Goal: Use online tool/utility: Use online tool/utility

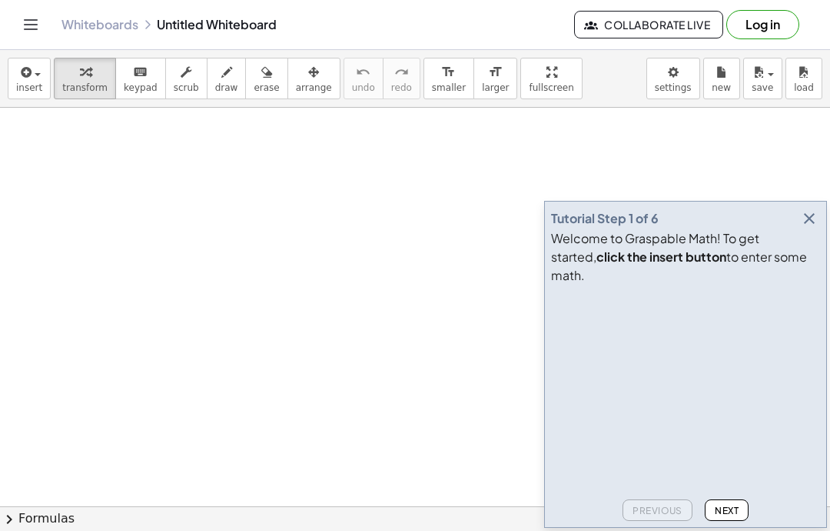
click at [32, 91] on span "insert" at bounding box center [29, 87] width 26 height 11
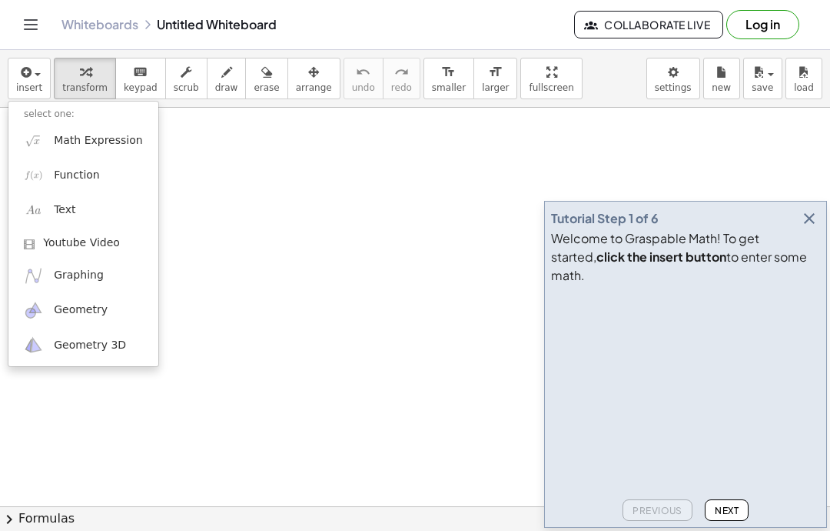
click at [85, 144] on span "Math Expression" at bounding box center [98, 140] width 88 height 15
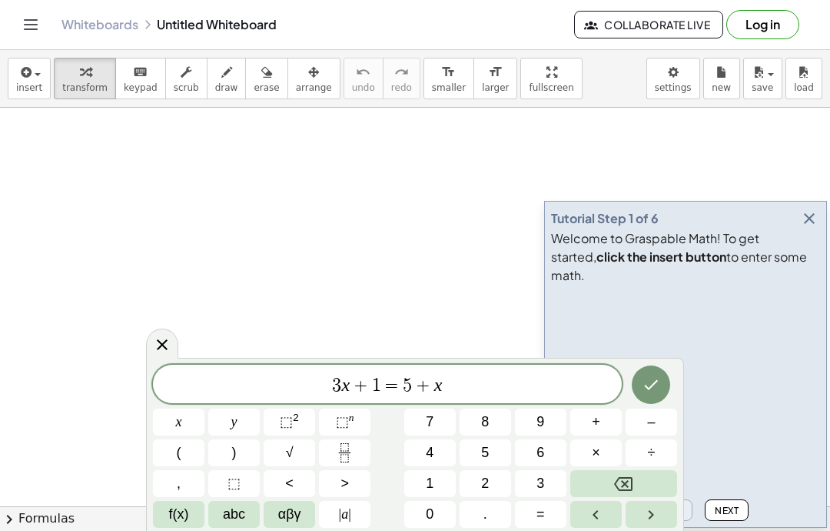
click at [806, 229] on button "button" at bounding box center [810, 219] width 22 height 22
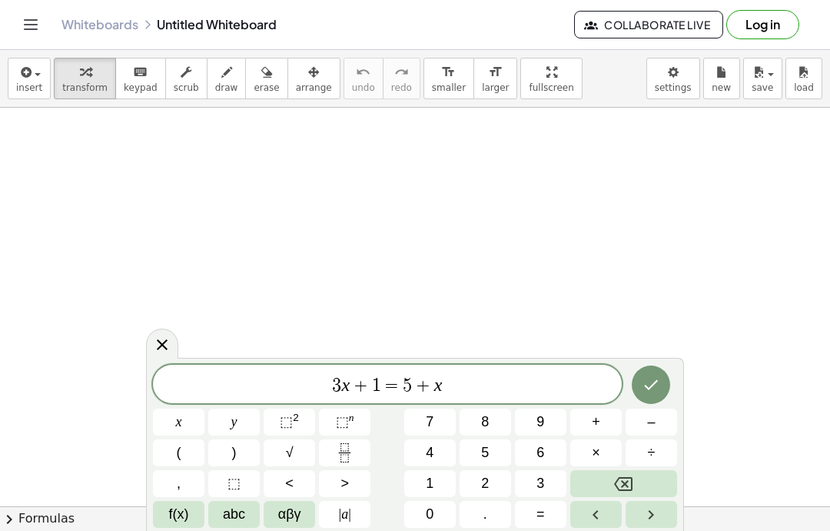
click at [634, 485] on button "Backspace" at bounding box center [624, 483] width 107 height 27
click at [633, 484] on icon "Backspace" at bounding box center [623, 484] width 18 height 14
click at [637, 477] on button "Backspace" at bounding box center [624, 483] width 107 height 27
click at [626, 481] on icon "Backspace" at bounding box center [623, 483] width 18 height 18
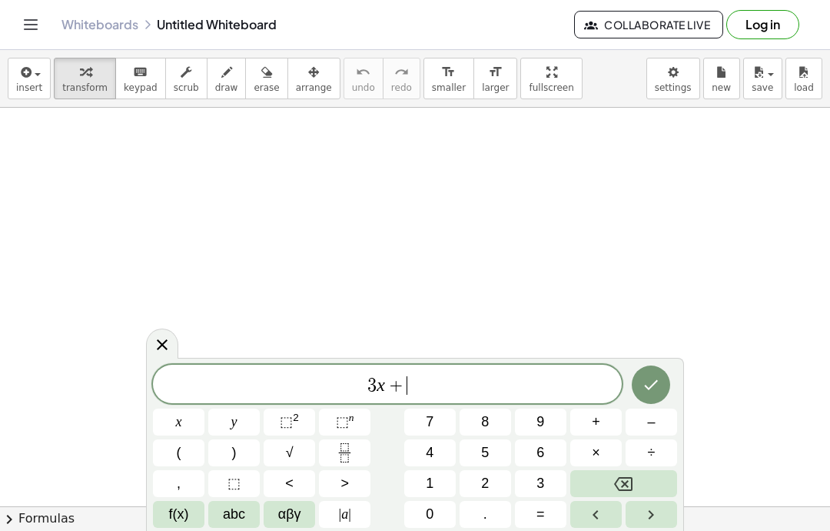
click at [626, 481] on icon "Backspace" at bounding box center [623, 483] width 18 height 18
click at [624, 479] on icon "Backspace" at bounding box center [623, 483] width 18 height 18
click at [617, 481] on icon "Backspace" at bounding box center [623, 484] width 18 height 14
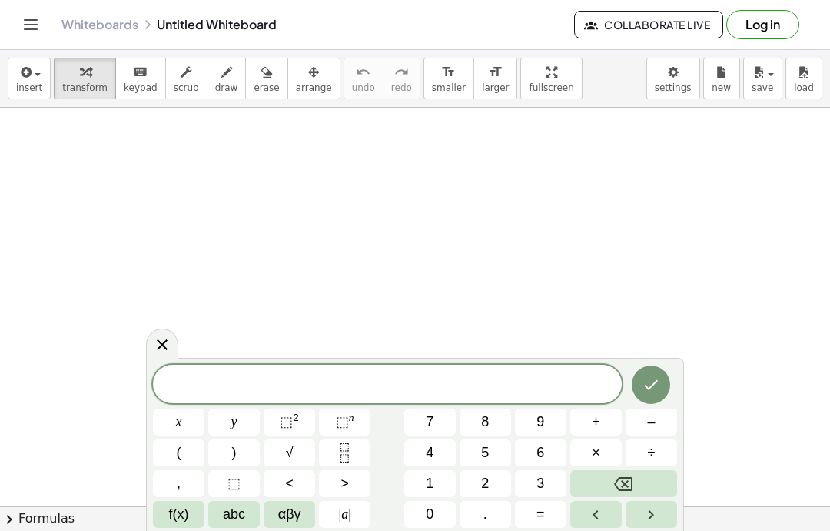
click at [339, 455] on icon "Fraction" at bounding box center [344, 452] width 19 height 19
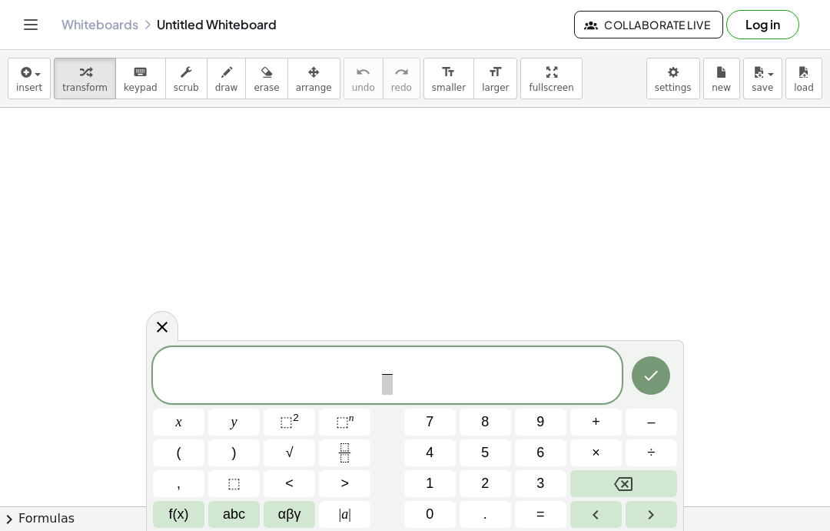
click at [414, 477] on button "1" at bounding box center [430, 483] width 52 height 27
click at [414, 476] on button "1" at bounding box center [430, 483] width 52 height 27
click at [640, 471] on button "Backspace" at bounding box center [624, 483] width 107 height 27
click at [418, 515] on button "0" at bounding box center [430, 514] width 52 height 27
click at [494, 441] on button "5" at bounding box center [486, 452] width 52 height 27
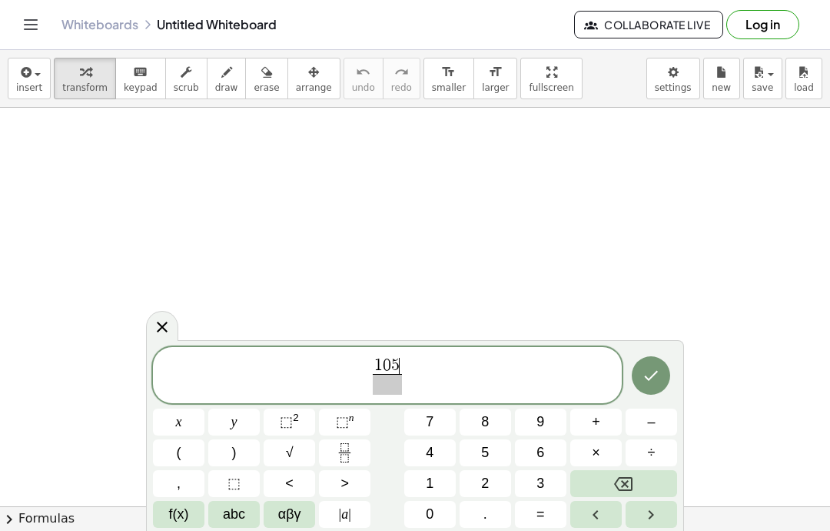
click at [421, 511] on button "0" at bounding box center [430, 514] width 52 height 27
click at [631, 495] on button "Backspace" at bounding box center [624, 483] width 107 height 27
click at [633, 497] on button "Backspace" at bounding box center [624, 483] width 107 height 27
click at [606, 420] on button "+" at bounding box center [597, 421] width 52 height 27
click at [498, 449] on button "5" at bounding box center [486, 452] width 52 height 27
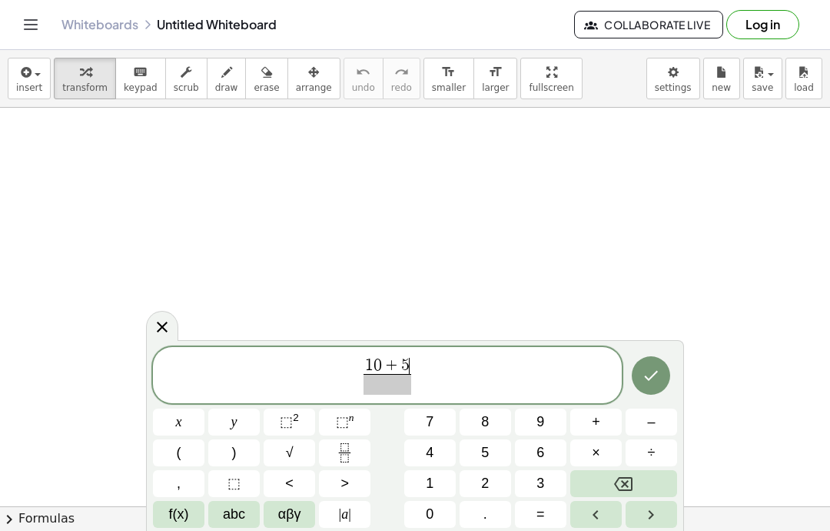
click at [442, 514] on button "0" at bounding box center [430, 514] width 52 height 27
click at [596, 414] on span "+" at bounding box center [596, 421] width 8 height 21
click at [438, 483] on button "1" at bounding box center [430, 483] width 52 height 27
click at [451, 523] on button "0" at bounding box center [430, 514] width 52 height 27
click at [601, 427] on span "+" at bounding box center [596, 421] width 8 height 21
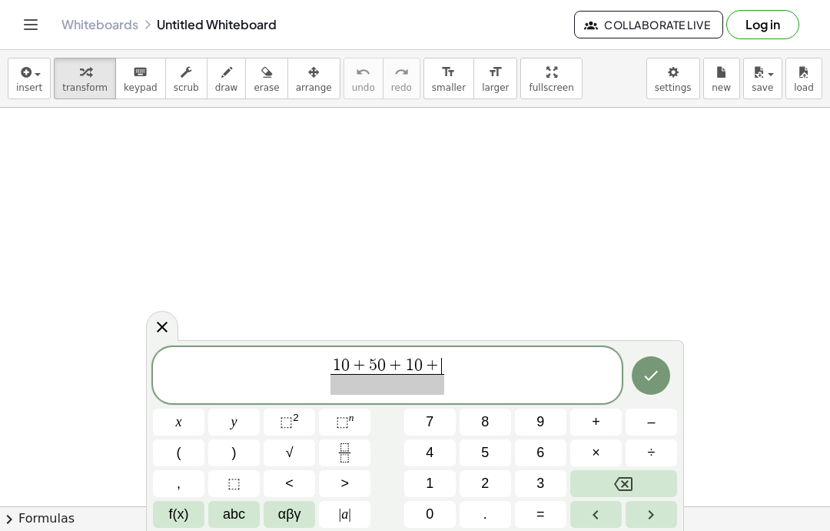
click at [487, 490] on span "2" at bounding box center [485, 483] width 8 height 21
click at [433, 510] on span "0" at bounding box center [430, 514] width 8 height 21
click at [437, 525] on button "0" at bounding box center [430, 514] width 52 height 27
click at [598, 421] on span "+" at bounding box center [596, 421] width 8 height 21
click at [491, 453] on button "5" at bounding box center [486, 452] width 52 height 27
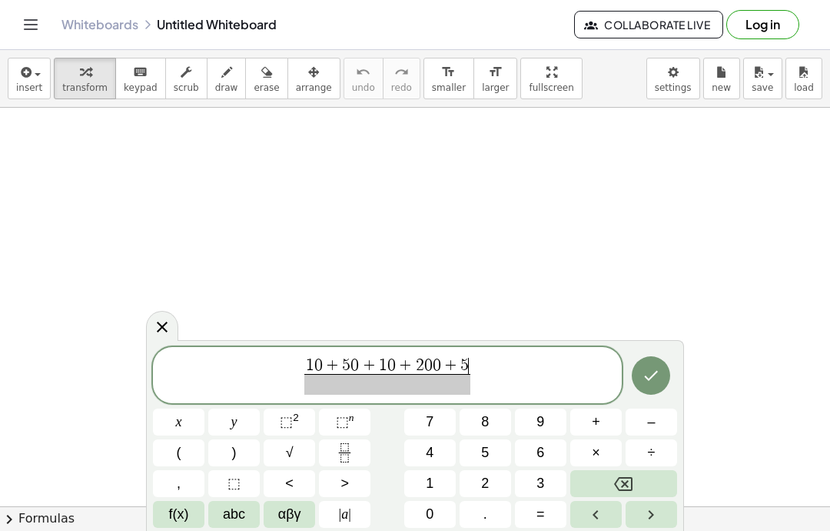
click at [425, 517] on button "0" at bounding box center [430, 514] width 52 height 27
click at [607, 427] on button "+" at bounding box center [597, 421] width 52 height 27
click at [494, 444] on button "5" at bounding box center [486, 452] width 52 height 27
click at [434, 521] on button "0" at bounding box center [430, 514] width 52 height 27
click at [324, 374] on span at bounding box center [386, 384] width 211 height 21
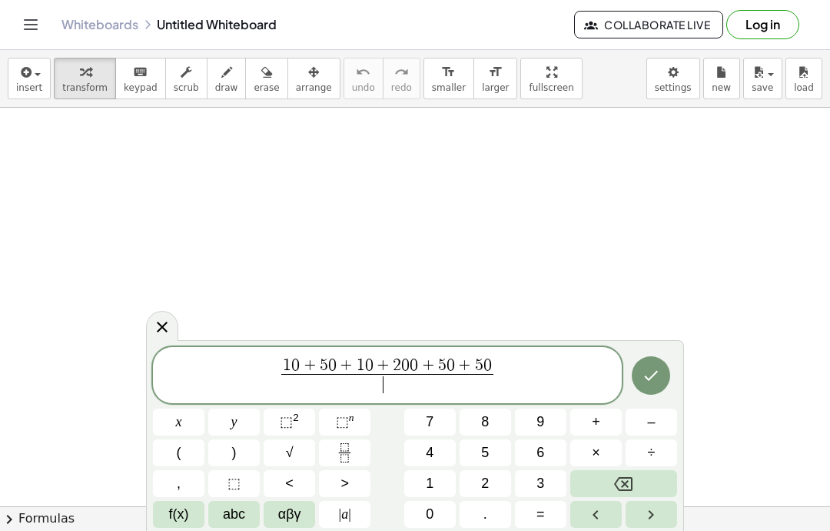
click at [495, 455] on button "5" at bounding box center [486, 452] width 52 height 27
click at [429, 516] on span "0" at bounding box center [430, 514] width 8 height 21
click at [607, 424] on button "+" at bounding box center [597, 421] width 52 height 27
click at [433, 474] on span "1" at bounding box center [430, 483] width 8 height 21
click at [440, 523] on button "0" at bounding box center [430, 514] width 52 height 27
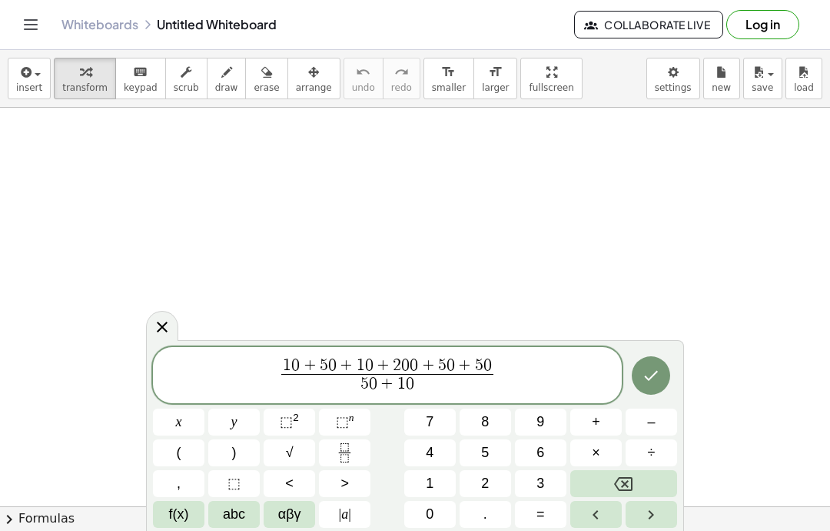
click at [634, 464] on button "÷" at bounding box center [652, 452] width 52 height 27
click at [639, 469] on div "1 0 + 5 0 + 1 0 + 2 0 0 + 5 0 + 5 0 5 0 + 1 0 ​ ​ x y ⬚ 2 ⬚ n 7 8 9 + – ( ) √ 4…" at bounding box center [415, 437] width 524 height 181
click at [627, 470] on button "Backspace" at bounding box center [624, 483] width 107 height 27
click at [627, 474] on icon "Backspace" at bounding box center [623, 483] width 18 height 18
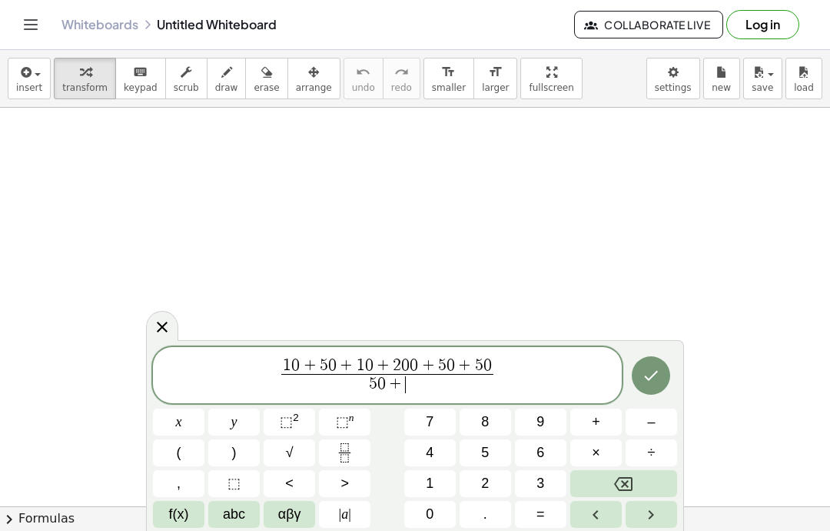
click at [630, 476] on icon "Backspace" at bounding box center [623, 483] width 18 height 18
click at [629, 476] on icon "Backspace" at bounding box center [623, 483] width 18 height 18
click at [645, 480] on button "Backspace" at bounding box center [624, 483] width 107 height 27
click at [644, 479] on button "Backspace" at bounding box center [624, 483] width 107 height 27
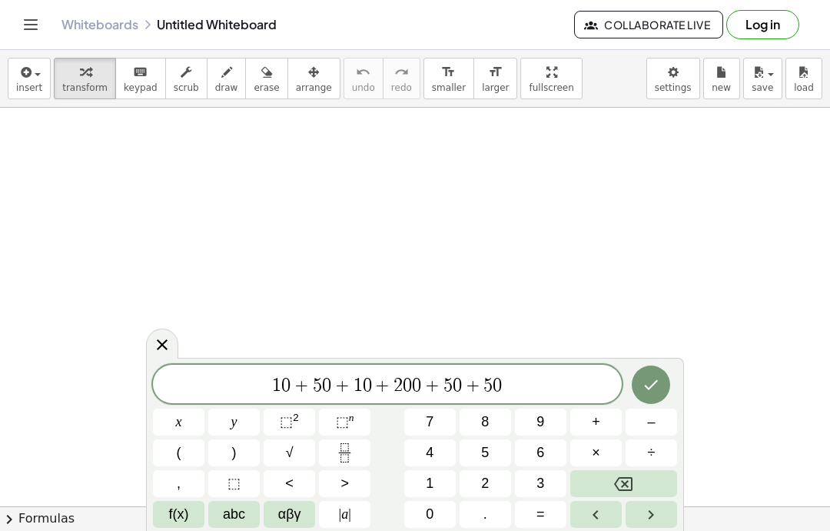
click at [341, 455] on icon "Fraction" at bounding box center [344, 452] width 19 height 19
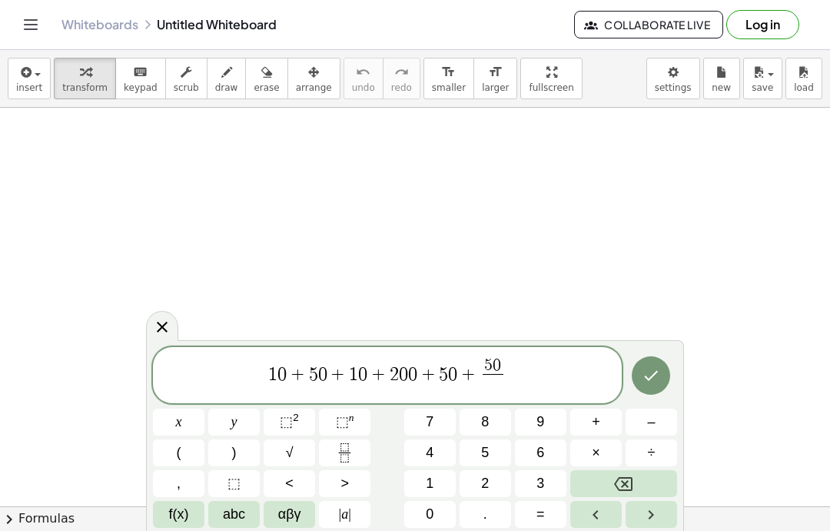
click at [638, 478] on button "Backspace" at bounding box center [624, 483] width 107 height 27
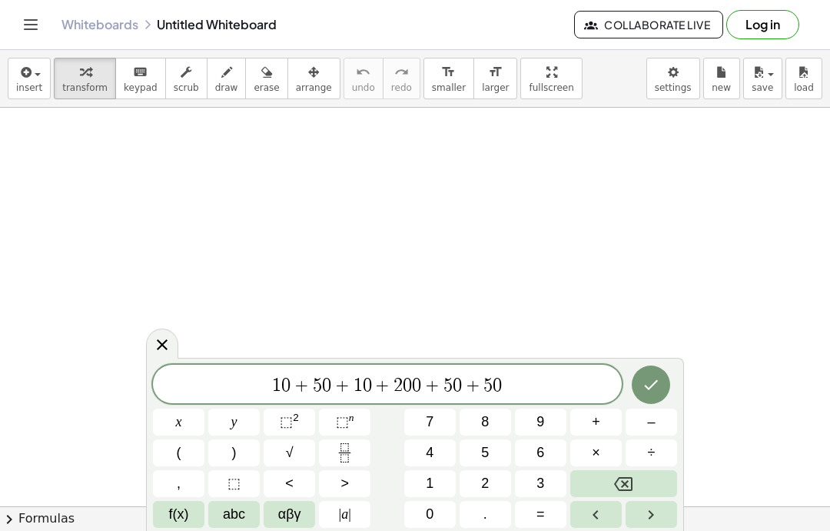
click at [351, 390] on span "+" at bounding box center [342, 385] width 22 height 18
click at [262, 378] on span "1 0 + 5 0 + ​ 1 0 + 2 0 0 + 5 0 + 5 0" at bounding box center [387, 385] width 469 height 22
click at [348, 441] on button "Fraction" at bounding box center [345, 452] width 52 height 27
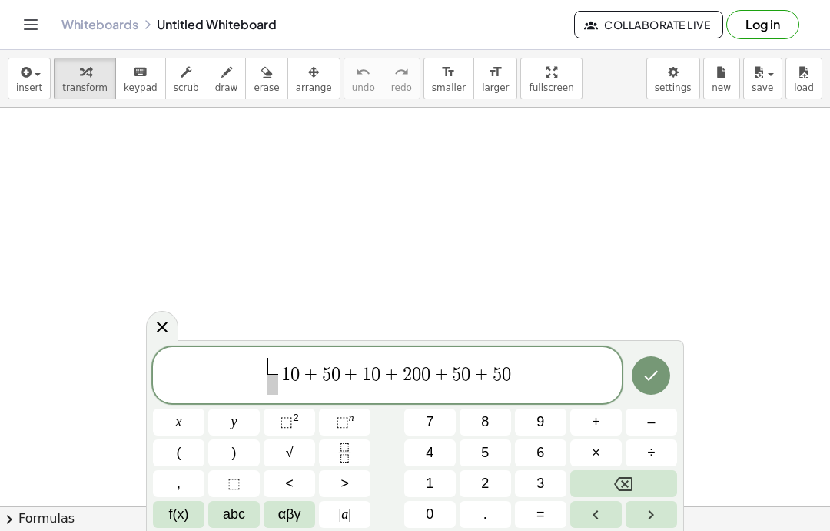
click at [620, 461] on button "×" at bounding box center [597, 452] width 52 height 27
click at [626, 466] on div "÷" at bounding box center [652, 452] width 52 height 27
click at [481, 356] on div "· ​ ​ 1 0 + 5 0 + 1 0 + 2 0 0 + 5 0 + 5 0" at bounding box center [387, 375] width 469 height 57
click at [492, 363] on span "· ​ 1 0 + 5 0 + 1 0 + 2 0 0 + 5 0 ​ + 5 0" at bounding box center [387, 376] width 469 height 41
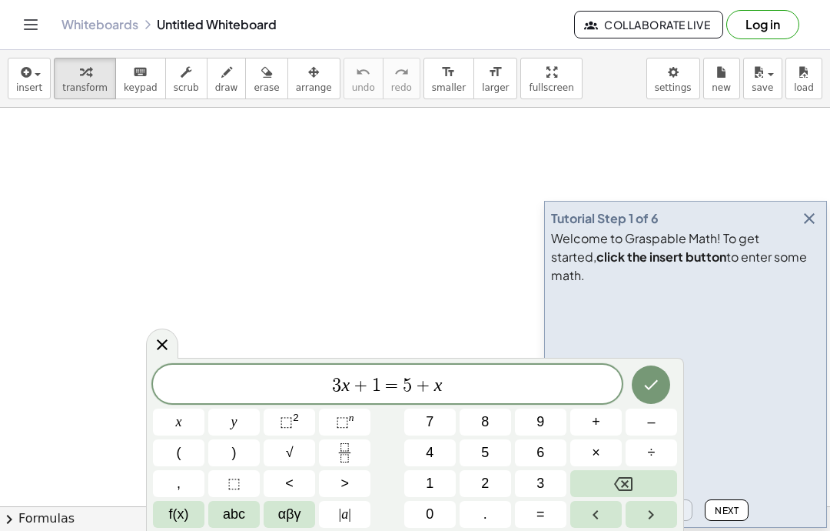
click at [804, 228] on icon "button" at bounding box center [809, 218] width 18 height 18
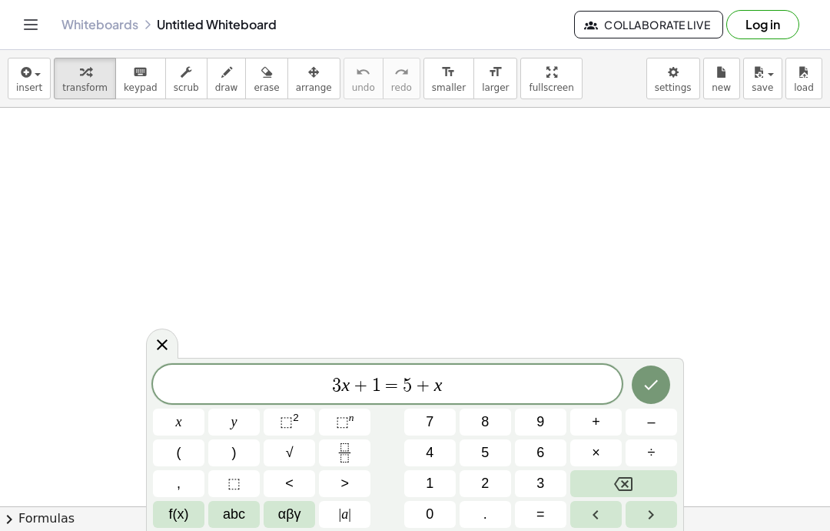
click at [631, 477] on icon "Backspace" at bounding box center [623, 484] width 18 height 14
click at [630, 477] on icon "Backspace" at bounding box center [623, 484] width 18 height 14
click at [634, 474] on button "Backspace" at bounding box center [624, 483] width 107 height 27
click at [633, 474] on icon "Backspace" at bounding box center [623, 483] width 18 height 18
click at [627, 482] on icon "Backspace" at bounding box center [623, 484] width 18 height 14
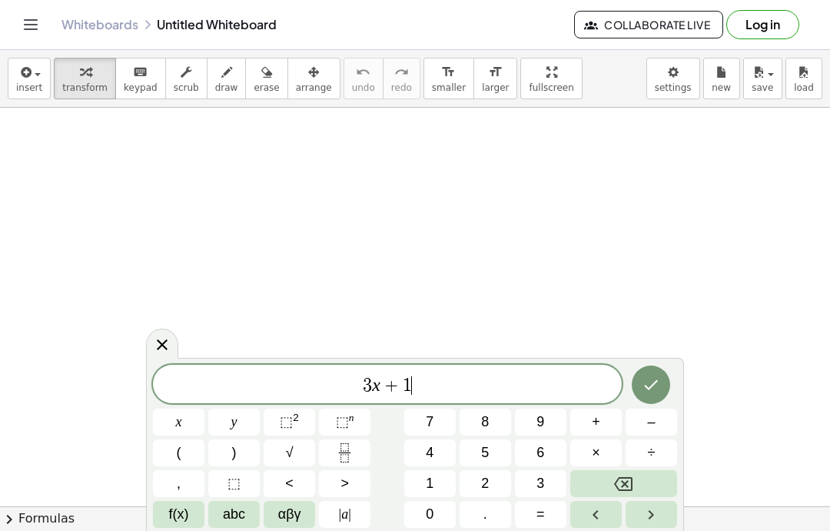
click at [627, 481] on icon "Backspace" at bounding box center [623, 484] width 18 height 14
click at [634, 481] on button "Backspace" at bounding box center [624, 483] width 107 height 27
click at [633, 481] on icon "Backspace" at bounding box center [623, 484] width 18 height 14
click at [343, 434] on button "⬚ n" at bounding box center [345, 421] width 52 height 27
click at [331, 418] on button "⬚ n" at bounding box center [345, 421] width 52 height 27
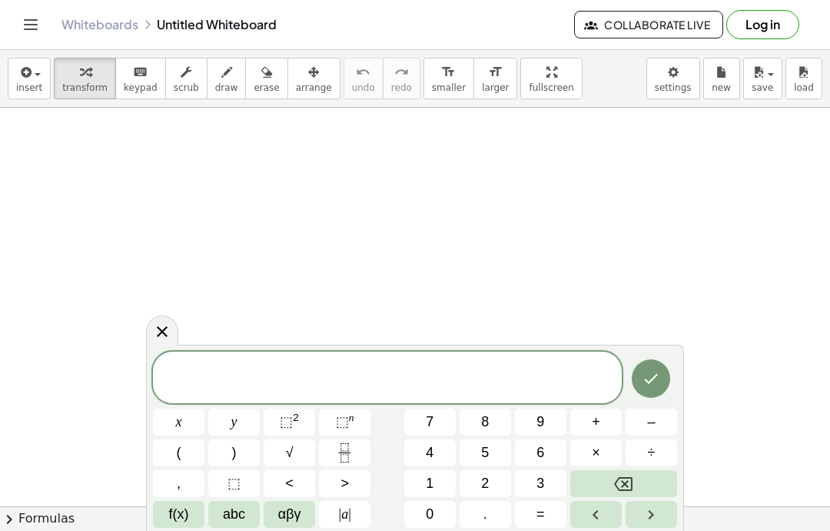
click at [338, 420] on span "⬚" at bounding box center [342, 421] width 13 height 15
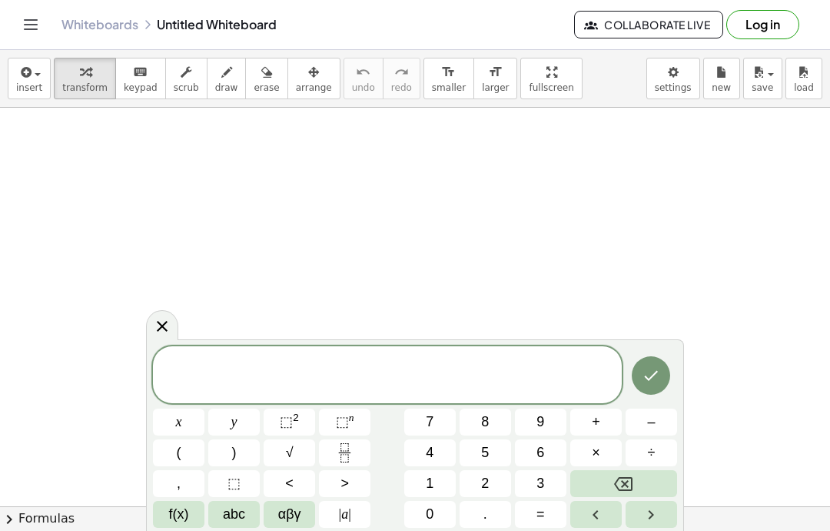
click at [641, 494] on button "Backspace" at bounding box center [624, 483] width 107 height 27
click at [640, 494] on button "Backspace" at bounding box center [624, 483] width 107 height 27
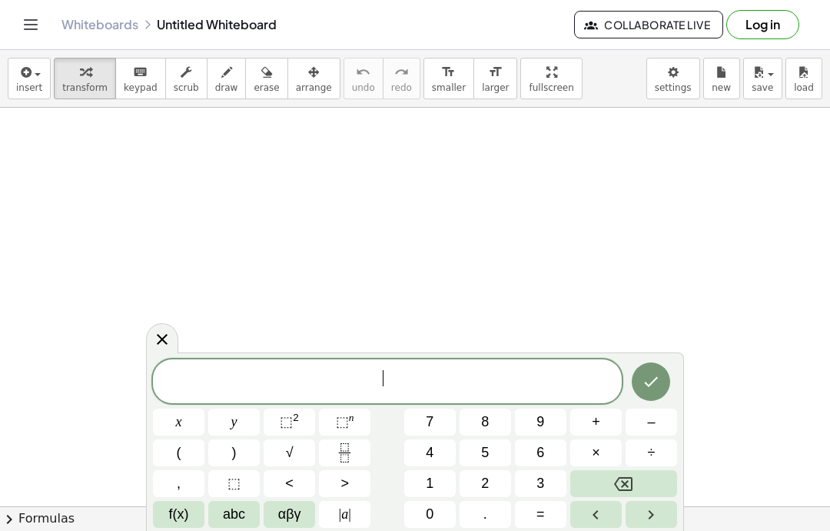
click at [636, 485] on button "Backspace" at bounding box center [624, 483] width 107 height 27
click at [636, 484] on button "Backspace" at bounding box center [624, 483] width 107 height 27
click at [639, 487] on button "Backspace" at bounding box center [624, 483] width 107 height 27
click at [356, 451] on button "Fraction" at bounding box center [345, 452] width 52 height 27
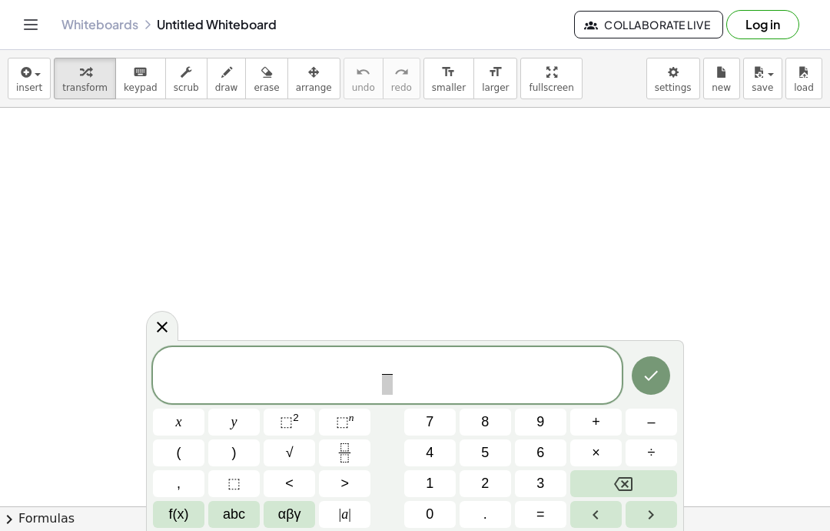
click at [431, 493] on span "1" at bounding box center [430, 483] width 8 height 21
click at [637, 483] on button "Backspace" at bounding box center [624, 483] width 107 height 27
click at [439, 514] on button "0" at bounding box center [430, 514] width 52 height 27
click at [594, 431] on span "+" at bounding box center [596, 421] width 8 height 21
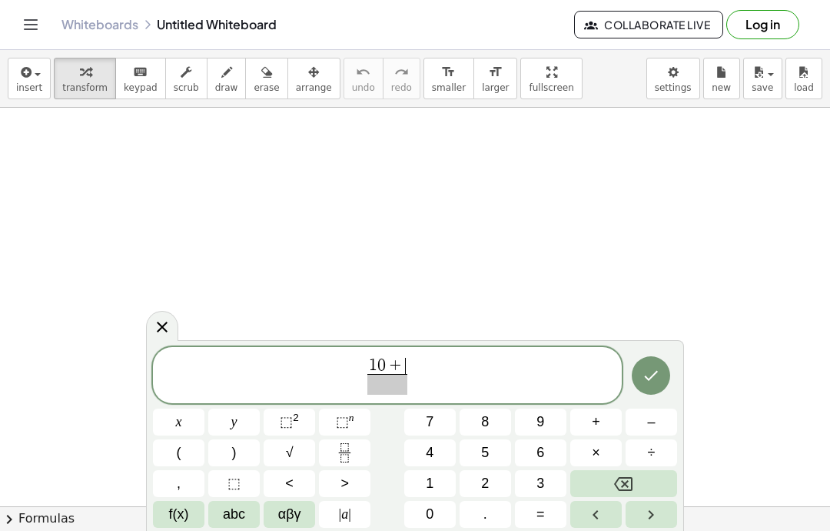
click at [492, 455] on button "5" at bounding box center [486, 452] width 52 height 27
click at [437, 514] on button "0" at bounding box center [430, 514] width 52 height 27
click at [594, 424] on span "+" at bounding box center [596, 421] width 8 height 21
click at [442, 489] on button "1" at bounding box center [430, 483] width 52 height 27
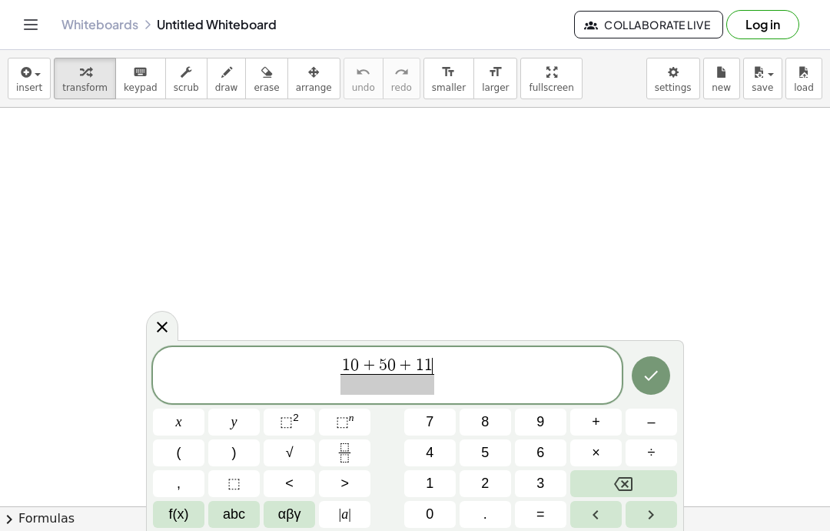
click at [603, 423] on button "+" at bounding box center [597, 421] width 52 height 27
click at [491, 481] on button "2" at bounding box center [486, 483] width 52 height 27
click at [446, 516] on button "0" at bounding box center [430, 514] width 52 height 27
click at [644, 471] on button "Backspace" at bounding box center [624, 483] width 107 height 27
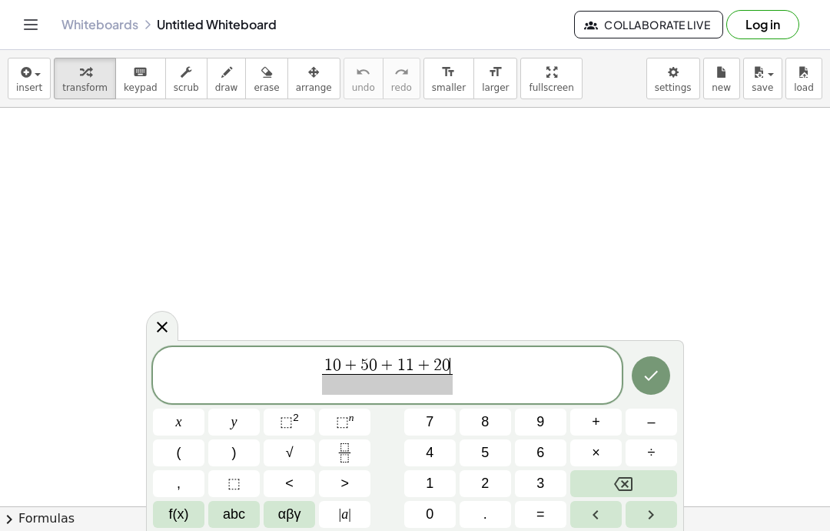
click at [644, 470] on button "Backspace" at bounding box center [624, 483] width 107 height 27
click at [641, 464] on button "÷" at bounding box center [652, 452] width 52 height 27
click at [642, 466] on button "÷" at bounding box center [652, 452] width 52 height 27
click at [641, 470] on button "Backspace" at bounding box center [624, 483] width 107 height 27
click at [641, 469] on div "1 0 + 5 0 + 1 1 + 2 ÷ ​ ​ x y ⬚ 2 ⬚ n 7 8 9 + – ( ) √ 4 5 6 × ÷ , ⬚ < > 1 2 3 f…" at bounding box center [415, 437] width 524 height 181
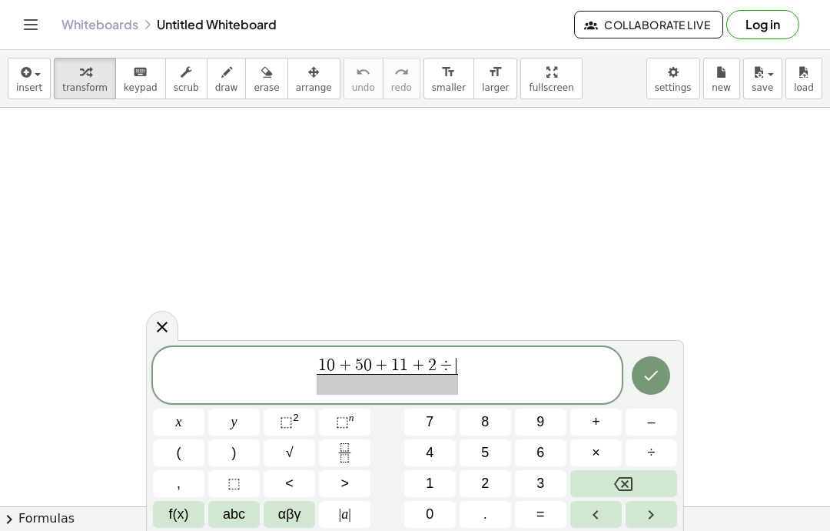
click at [641, 481] on button "Backspace" at bounding box center [624, 483] width 107 height 27
click at [636, 480] on button "Backspace" at bounding box center [624, 483] width 107 height 27
click at [635, 480] on button "Backspace" at bounding box center [624, 483] width 107 height 27
click at [422, 521] on button "0" at bounding box center [430, 514] width 52 height 27
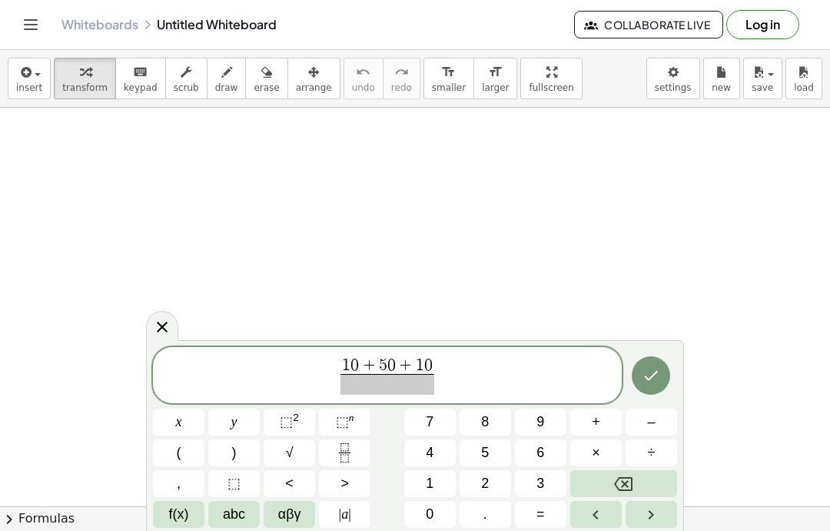
click at [595, 426] on span "+" at bounding box center [596, 421] width 8 height 21
click at [489, 458] on span "5" at bounding box center [485, 452] width 8 height 21
click at [634, 478] on button "Backspace" at bounding box center [624, 483] width 107 height 27
click at [491, 491] on button "2" at bounding box center [486, 483] width 52 height 27
click at [426, 520] on span "0" at bounding box center [430, 514] width 8 height 21
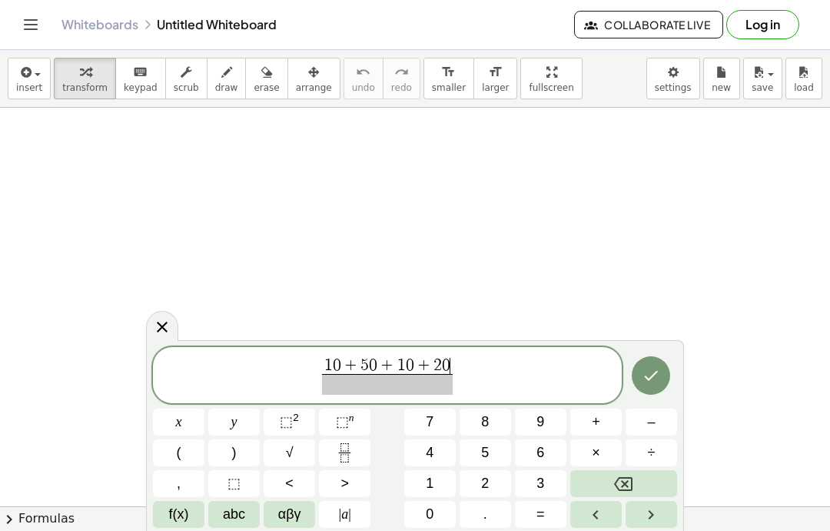
click at [428, 517] on span "0" at bounding box center [430, 514] width 8 height 21
click at [595, 428] on span "+" at bounding box center [596, 421] width 8 height 21
click at [494, 460] on button "5" at bounding box center [486, 452] width 52 height 27
click at [434, 517] on button "0" at bounding box center [430, 514] width 52 height 27
click at [581, 418] on button "+" at bounding box center [597, 421] width 52 height 27
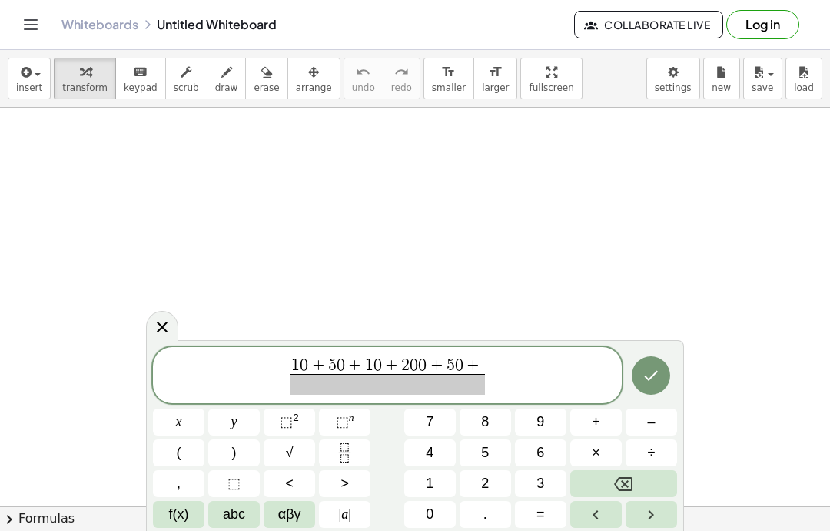
click at [492, 458] on button "5" at bounding box center [486, 452] width 52 height 27
click at [439, 517] on button "0" at bounding box center [430, 514] width 52 height 27
click at [381, 374] on span at bounding box center [386, 384] width 211 height 21
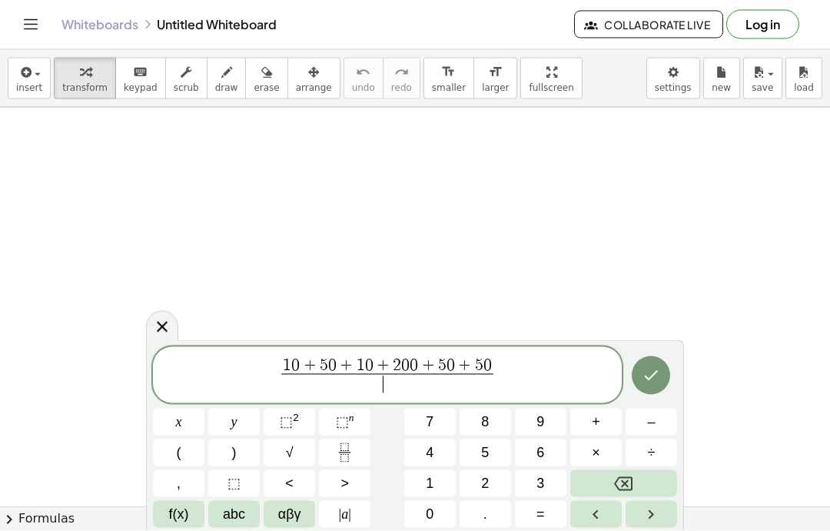
scroll to position [62, 0]
click at [488, 430] on span "8" at bounding box center [485, 421] width 8 height 21
click at [651, 374] on icon "Done" at bounding box center [651, 375] width 18 height 18
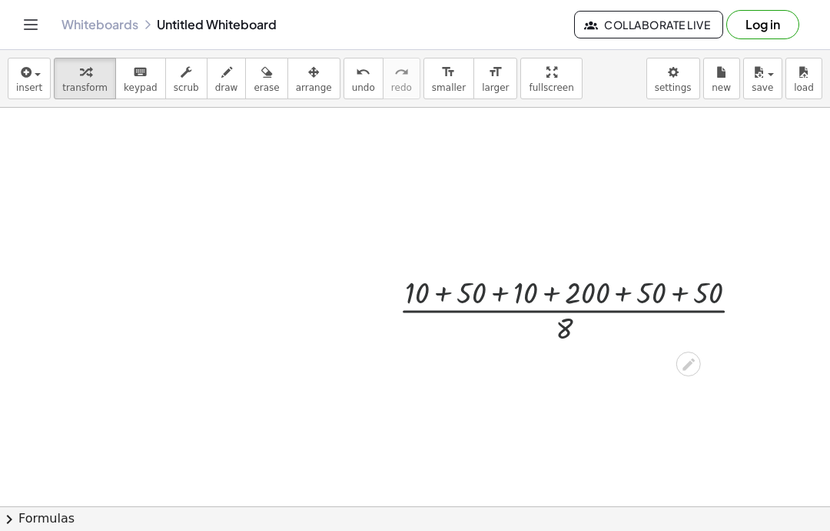
scroll to position [39, 239]
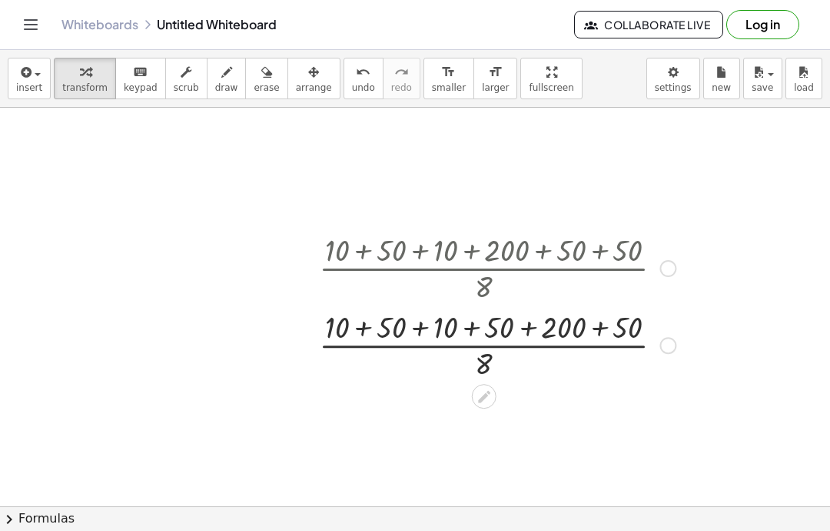
click at [363, 253] on div at bounding box center [497, 266] width 372 height 77
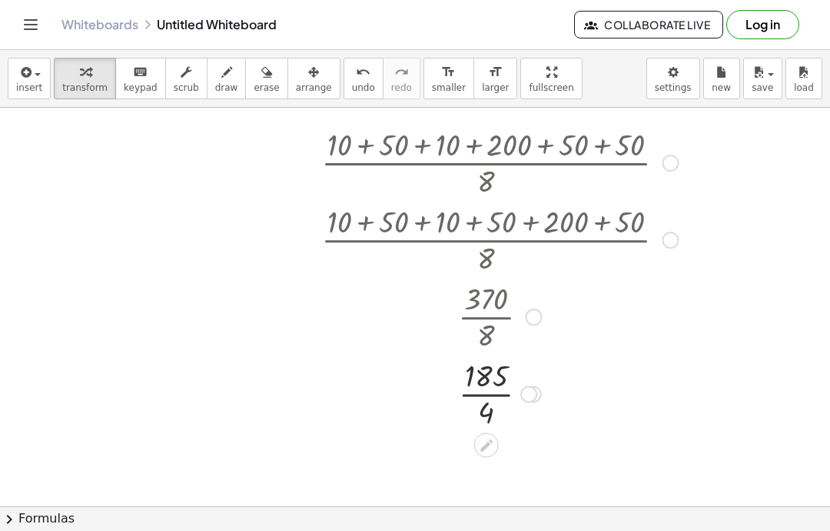
scroll to position [145, 237]
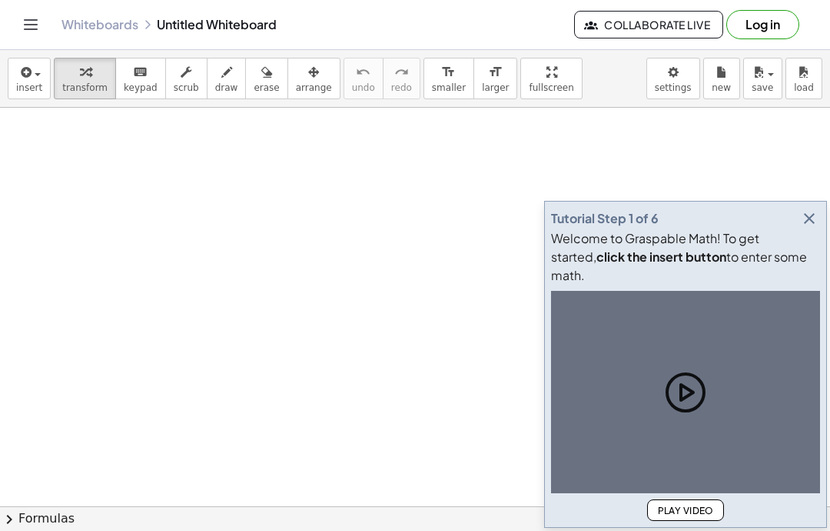
click at [38, 92] on span "insert" at bounding box center [29, 87] width 26 height 11
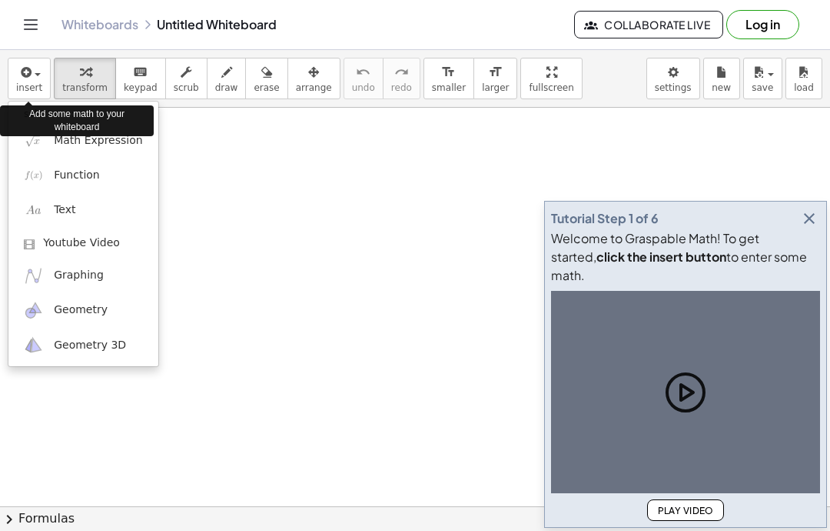
click at [107, 145] on span "Math Expression" at bounding box center [98, 140] width 88 height 15
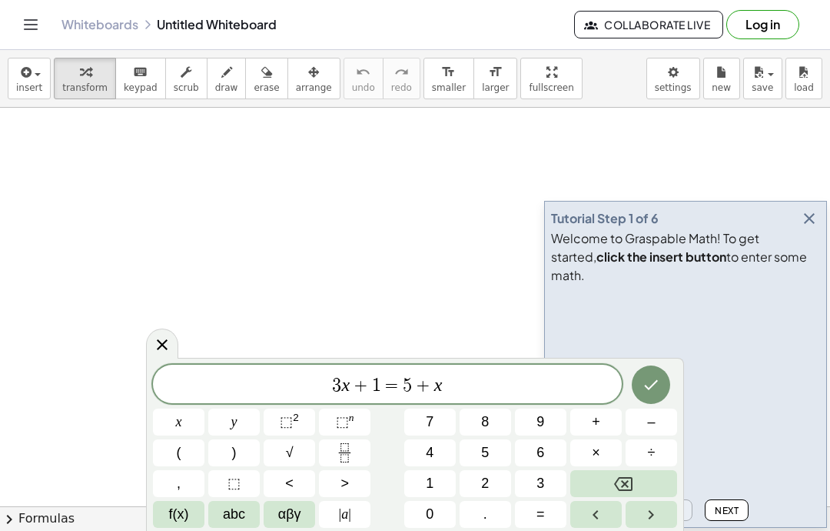
click at [654, 476] on button "Backspace" at bounding box center [624, 483] width 107 height 27
click at [653, 475] on button "Backspace" at bounding box center [624, 483] width 107 height 27
click at [652, 477] on button "Backspace" at bounding box center [624, 483] width 107 height 27
click at [646, 477] on button "Backspace" at bounding box center [624, 483] width 107 height 27
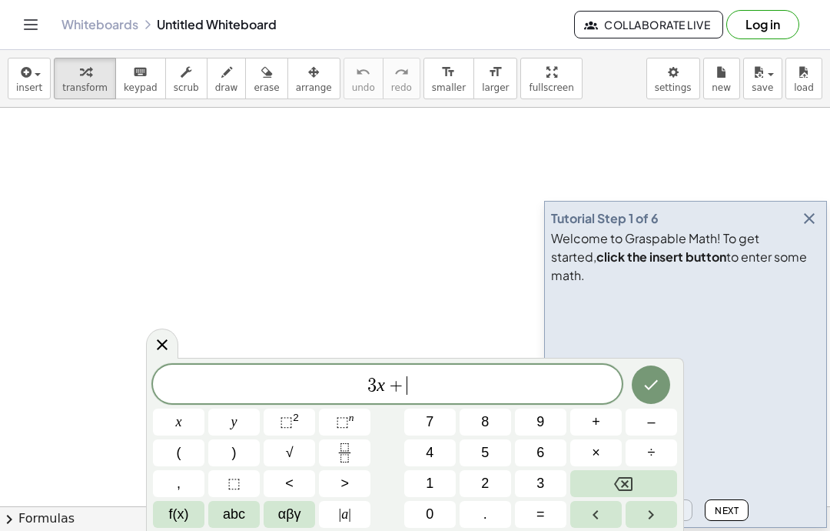
click at [646, 476] on button "Backspace" at bounding box center [624, 483] width 107 height 27
click at [643, 478] on button "Backspace" at bounding box center [624, 483] width 107 height 27
click at [642, 478] on button "Backspace" at bounding box center [624, 483] width 107 height 27
click at [644, 481] on button "Backspace" at bounding box center [624, 483] width 107 height 27
click at [354, 446] on icon "Fraction" at bounding box center [344, 452] width 19 height 19
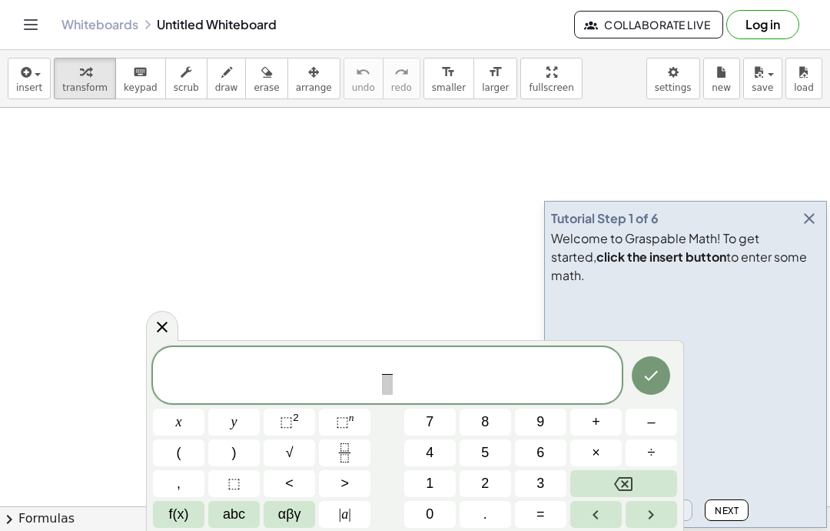
click at [488, 453] on span "5" at bounding box center [485, 452] width 8 height 21
click at [444, 501] on button "0" at bounding box center [430, 514] width 52 height 27
click at [605, 417] on button "+" at bounding box center [597, 421] width 52 height 27
click at [436, 479] on button "1" at bounding box center [430, 483] width 52 height 27
click at [596, 416] on span "+" at bounding box center [596, 421] width 8 height 21
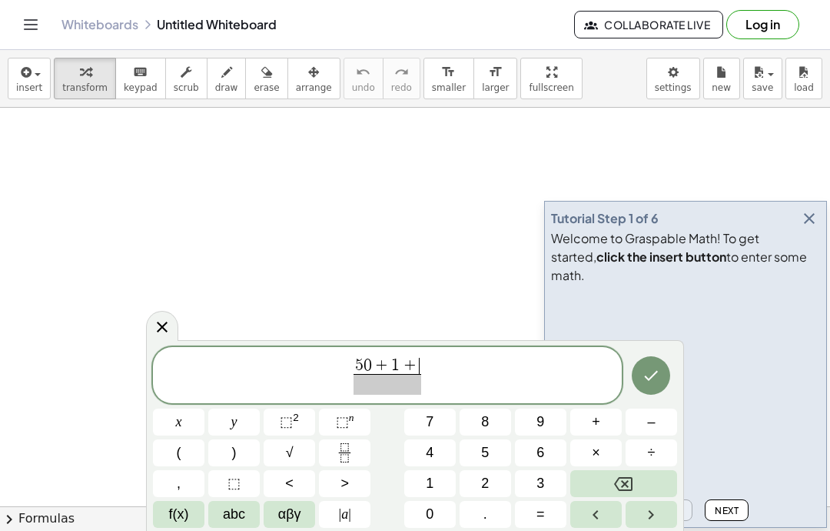
click at [634, 474] on button "Backspace" at bounding box center [624, 483] width 107 height 27
click at [439, 478] on button "1" at bounding box center [430, 483] width 52 height 27
click at [441, 518] on button "0" at bounding box center [430, 514] width 52 height 27
click at [595, 424] on span "+" at bounding box center [596, 421] width 8 height 21
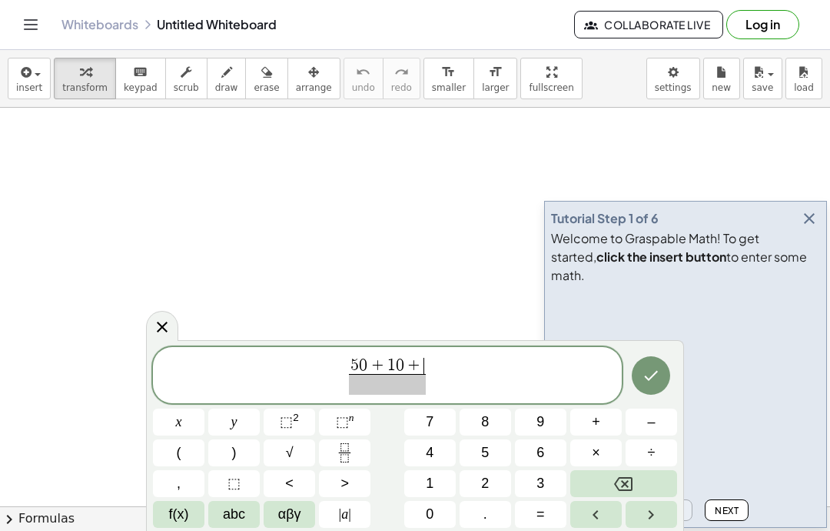
click at [492, 447] on button "5" at bounding box center [486, 452] width 52 height 27
click at [435, 520] on button "0" at bounding box center [430, 514] width 52 height 27
click at [602, 413] on button "+" at bounding box center [597, 421] width 52 height 27
click at [493, 444] on button "5" at bounding box center [486, 452] width 52 height 27
click at [440, 504] on button "0" at bounding box center [430, 514] width 52 height 27
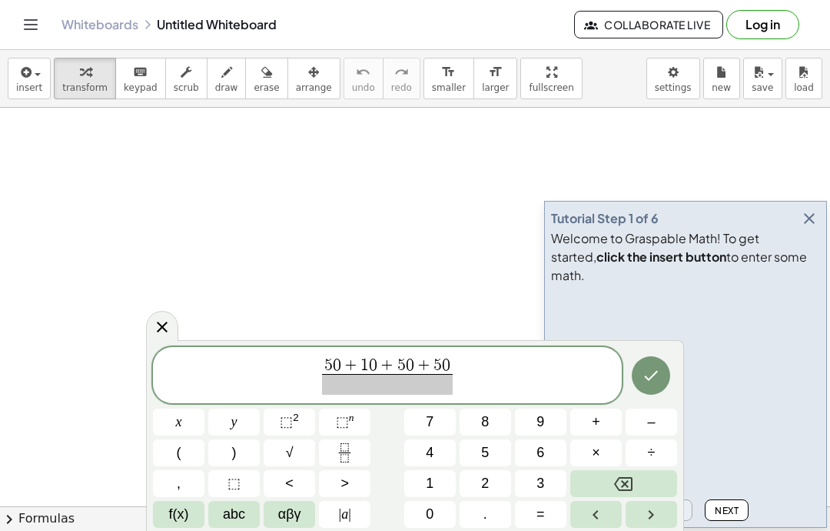
click at [602, 418] on button "+" at bounding box center [597, 421] width 52 height 27
click at [504, 451] on button "5" at bounding box center [486, 452] width 52 height 27
click at [438, 504] on button "0" at bounding box center [430, 514] width 52 height 27
click at [605, 418] on button "+" at bounding box center [597, 421] width 52 height 27
click at [501, 445] on button "5" at bounding box center [486, 452] width 52 height 27
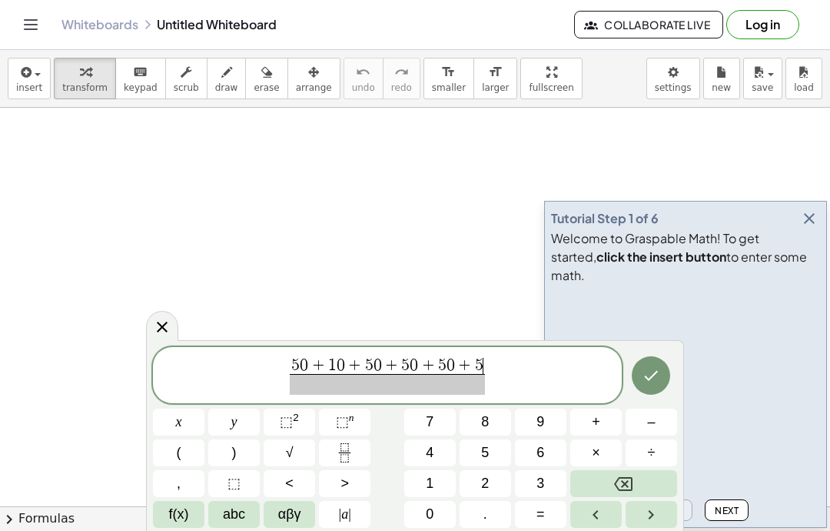
click at [436, 504] on button "0" at bounding box center [430, 514] width 52 height 27
click at [604, 422] on button "+" at bounding box center [597, 421] width 52 height 27
click at [449, 478] on button "1" at bounding box center [430, 483] width 52 height 27
click at [438, 516] on button "0" at bounding box center [430, 514] width 52 height 27
click at [602, 418] on button "+" at bounding box center [597, 421] width 52 height 27
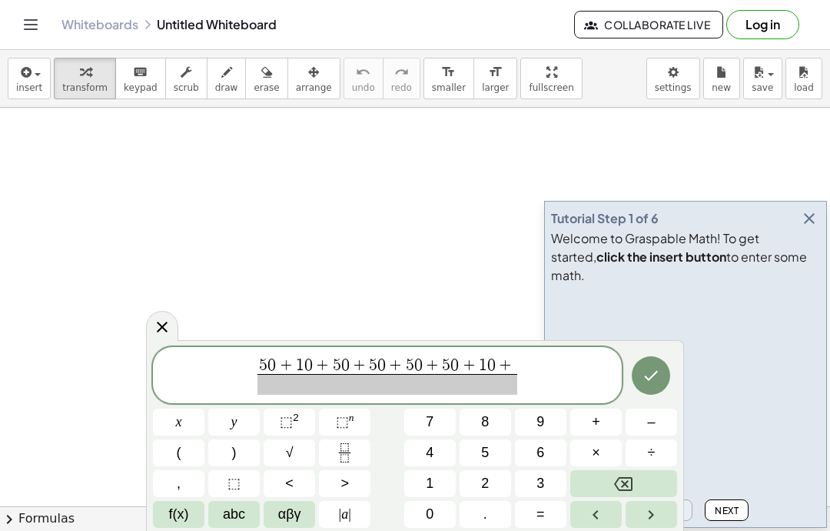
click at [497, 451] on button "5" at bounding box center [486, 452] width 52 height 27
click at [434, 517] on span "0" at bounding box center [430, 514] width 8 height 21
click at [411, 378] on span at bounding box center [387, 384] width 277 height 21
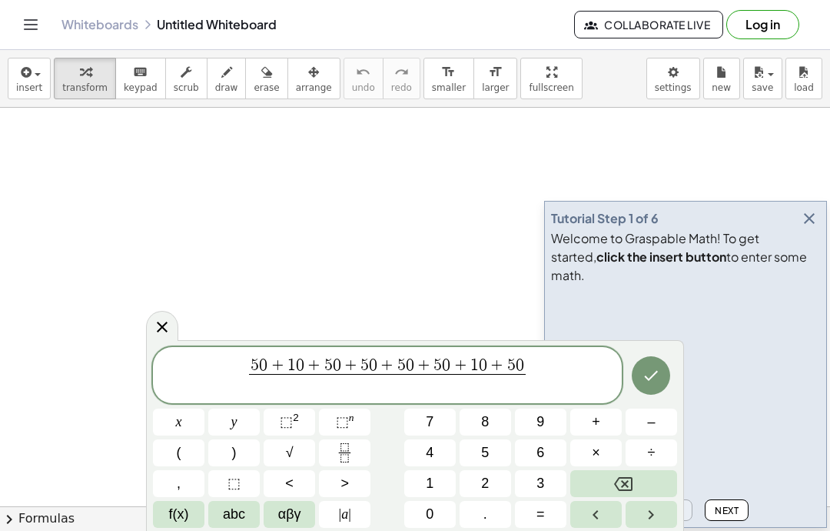
click at [492, 425] on button "8" at bounding box center [486, 421] width 52 height 27
click at [653, 374] on icon "Done" at bounding box center [651, 375] width 18 height 18
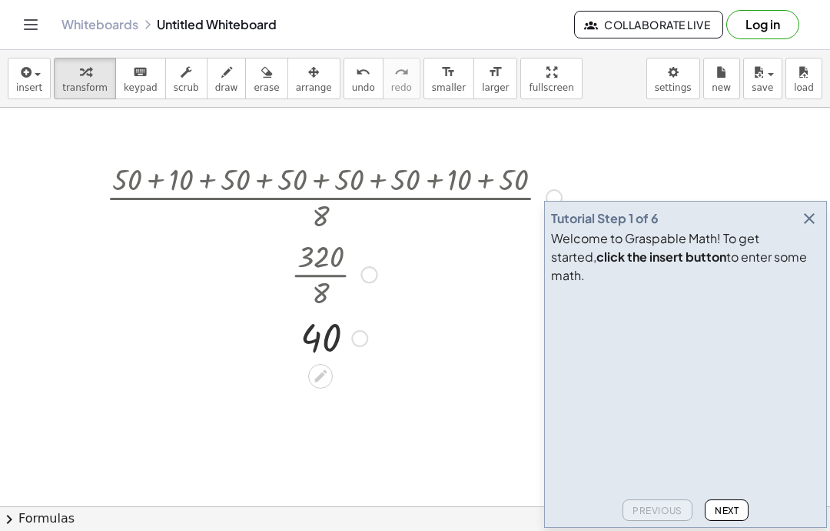
click at [9, 33] on header "Whiteboards Untitled Whiteboard Collaborate Live Log in" at bounding box center [415, 25] width 830 height 50
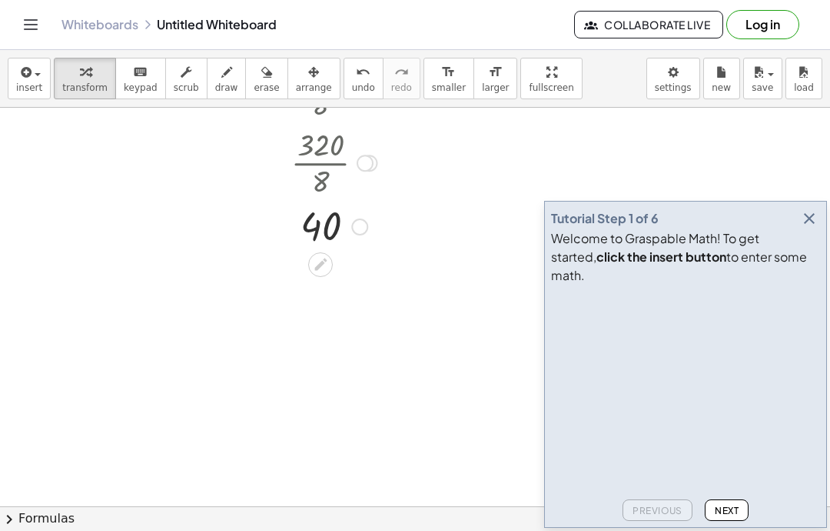
click at [805, 228] on icon "button" at bounding box center [809, 218] width 18 height 18
click at [22, 64] on icon "button" at bounding box center [25, 72] width 14 height 18
click at [32, 62] on div "button" at bounding box center [29, 71] width 26 height 18
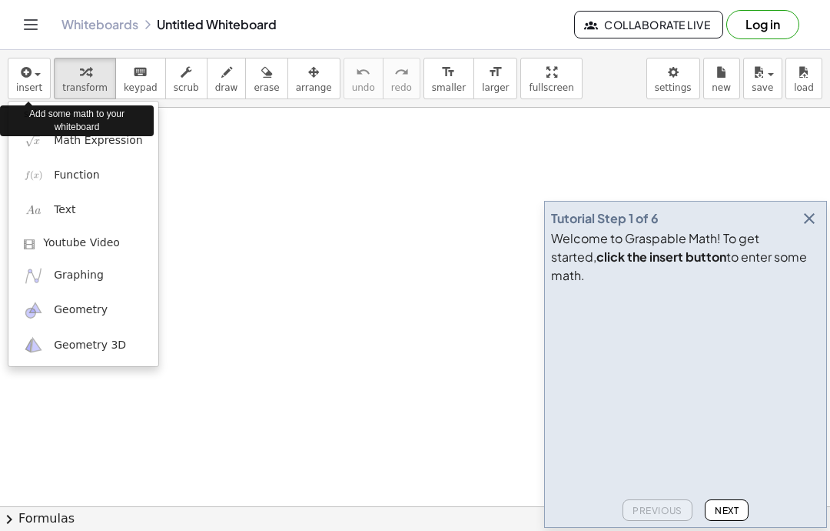
click at [109, 132] on div "Add some math to your whiteboard" at bounding box center [77, 120] width 154 height 31
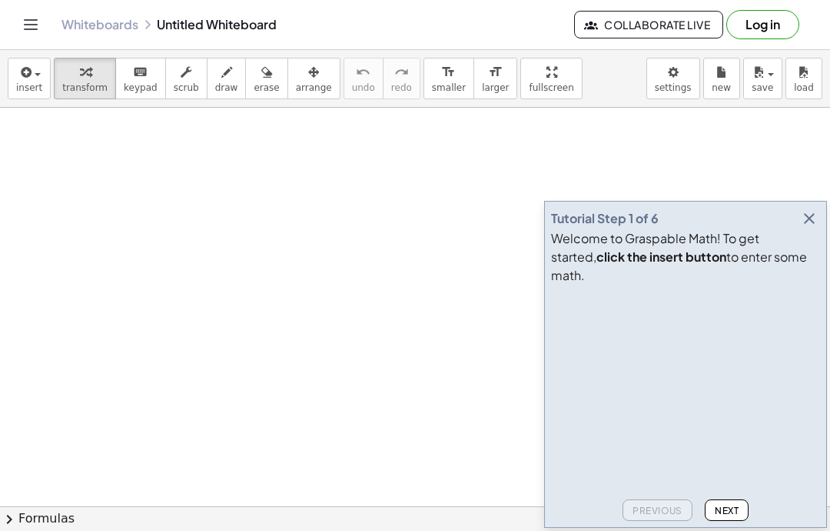
click at [32, 94] on button "insert" at bounding box center [29, 79] width 43 height 42
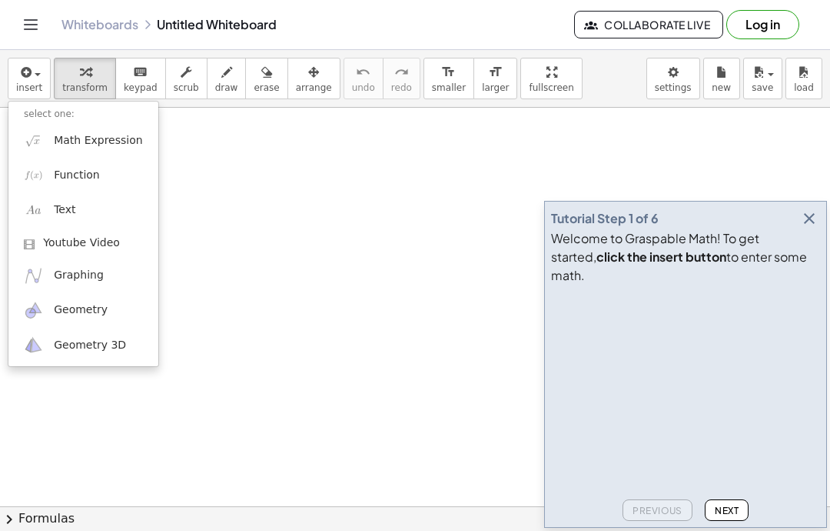
click at [94, 143] on span "Math Expression" at bounding box center [98, 140] width 88 height 15
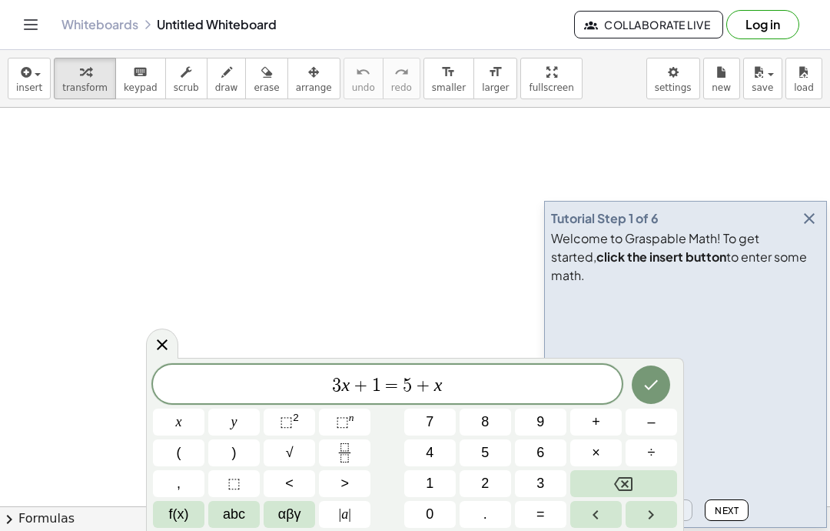
click at [646, 477] on button "Backspace" at bounding box center [624, 483] width 107 height 27
click at [646, 476] on button "Backspace" at bounding box center [624, 483] width 107 height 27
click at [647, 481] on button "Backspace" at bounding box center [624, 483] width 107 height 27
click at [646, 481] on button "Backspace" at bounding box center [624, 483] width 107 height 27
click at [646, 485] on button "Backspace" at bounding box center [624, 483] width 107 height 27
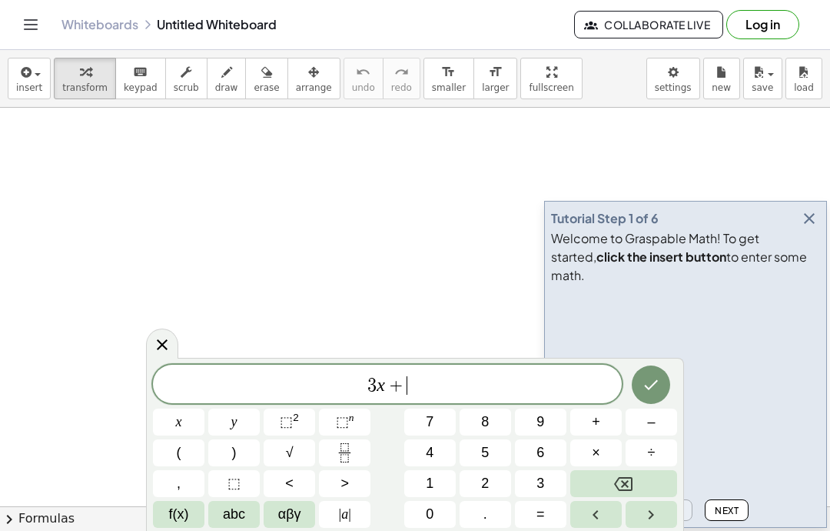
click at [646, 485] on button "Backspace" at bounding box center [624, 483] width 107 height 27
click at [644, 489] on button "Backspace" at bounding box center [624, 483] width 107 height 27
click at [644, 488] on button "Backspace" at bounding box center [624, 483] width 107 height 27
click at [292, 445] on span "√" at bounding box center [290, 452] width 8 height 21
click at [175, 444] on button "(" at bounding box center [179, 452] width 52 height 27
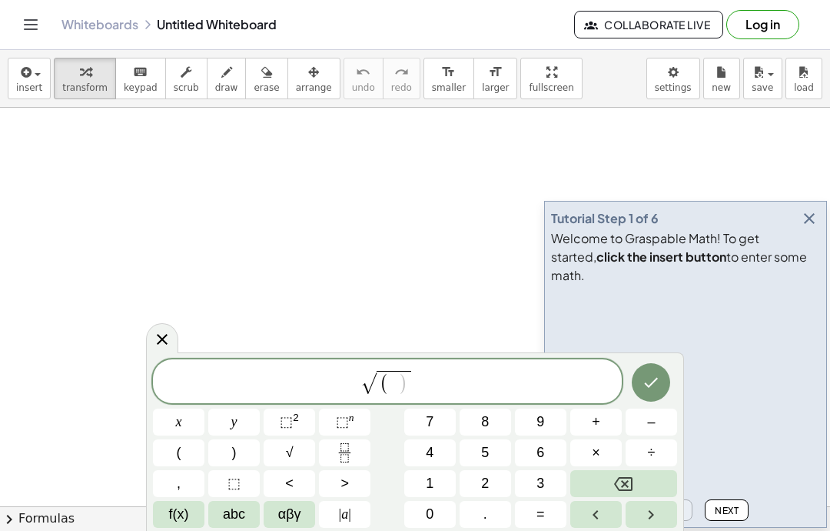
click at [637, 484] on button "Backspace" at bounding box center [624, 483] width 107 height 27
click at [346, 452] on rect "Fraction" at bounding box center [345, 452] width 12 height 1
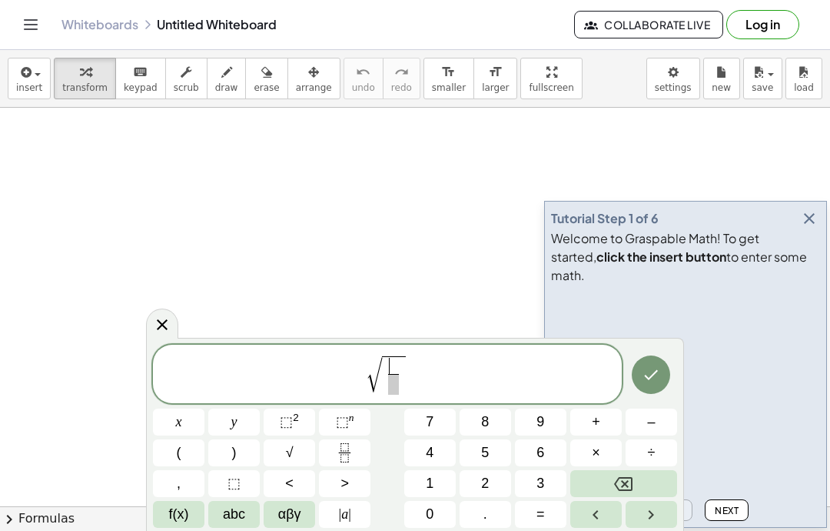
click at [182, 446] on button "(" at bounding box center [179, 452] width 52 height 27
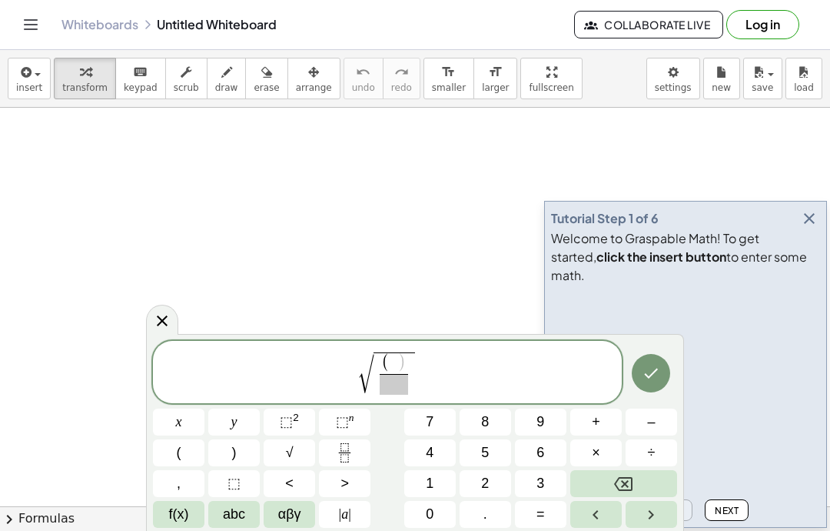
click at [434, 516] on span "0" at bounding box center [430, 514] width 8 height 21
click at [651, 421] on span "–" at bounding box center [651, 421] width 8 height 21
click at [429, 451] on span "4" at bounding box center [430, 452] width 8 height 21
click at [548, 447] on button "6" at bounding box center [541, 452] width 52 height 27
click at [488, 505] on button "." at bounding box center [486, 514] width 52 height 27
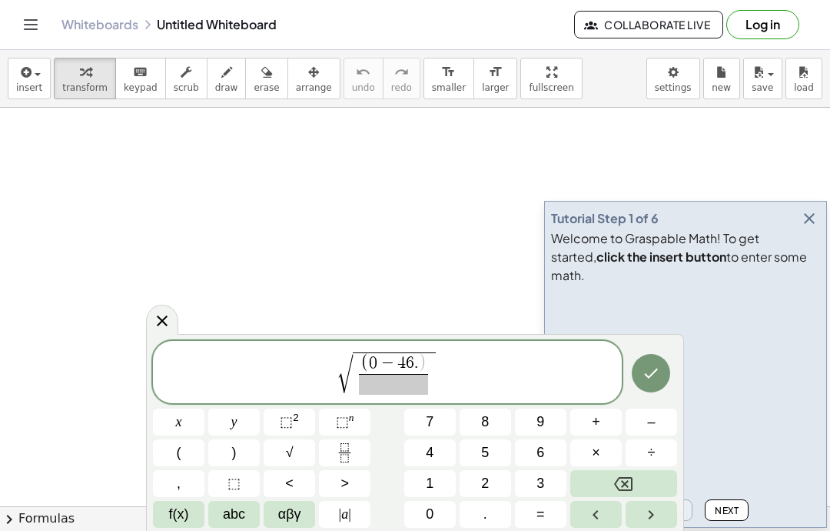
click at [490, 477] on button "2" at bounding box center [486, 483] width 52 height 27
click at [637, 479] on button "Backspace" at bounding box center [624, 483] width 107 height 27
click at [497, 445] on button "5" at bounding box center [486, 452] width 52 height 27
click at [665, 515] on button "Right arrow" at bounding box center [652, 514] width 52 height 27
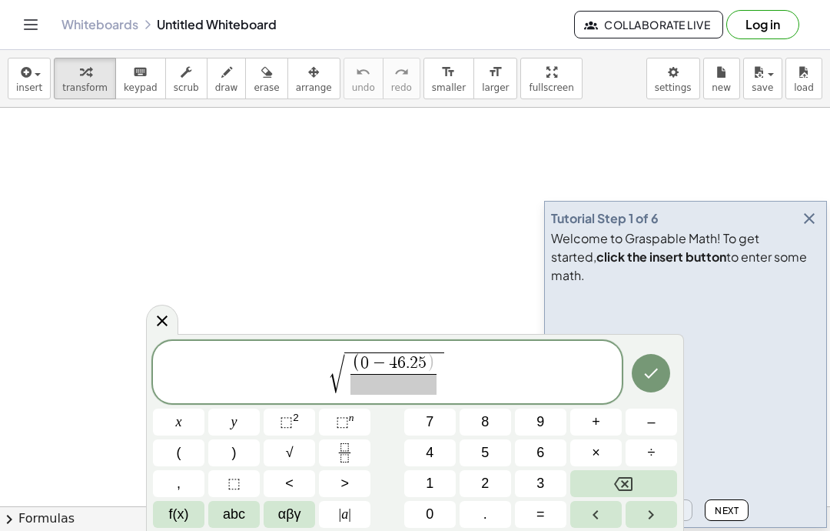
click at [291, 398] on div "√ ( 0 − 4 6 . 2 5 ) ​ ​" at bounding box center [387, 372] width 469 height 62
click at [291, 411] on span "⬚ 2" at bounding box center [289, 421] width 19 height 21
click at [318, 359] on span "2 ​ √ ( 0 − 4 6 . 2 5 ) ​" at bounding box center [387, 373] width 469 height 46
click at [636, 476] on button "Backspace" at bounding box center [624, 483] width 107 height 27
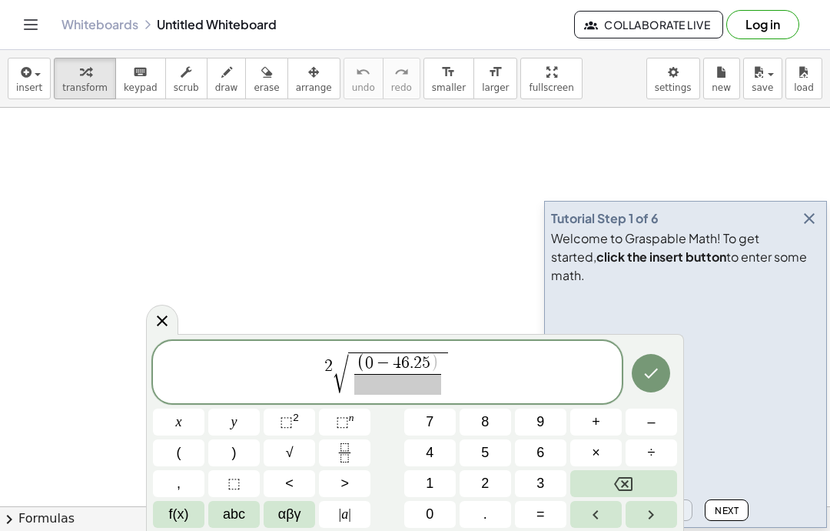
click at [338, 354] on span "√" at bounding box center [340, 373] width 15 height 39
click at [652, 472] on button "Backspace" at bounding box center [624, 483] width 107 height 27
click at [641, 464] on button "÷" at bounding box center [652, 452] width 52 height 27
click at [621, 474] on button "Backspace" at bounding box center [624, 483] width 107 height 27
click at [620, 474] on button "Backspace" at bounding box center [624, 483] width 107 height 27
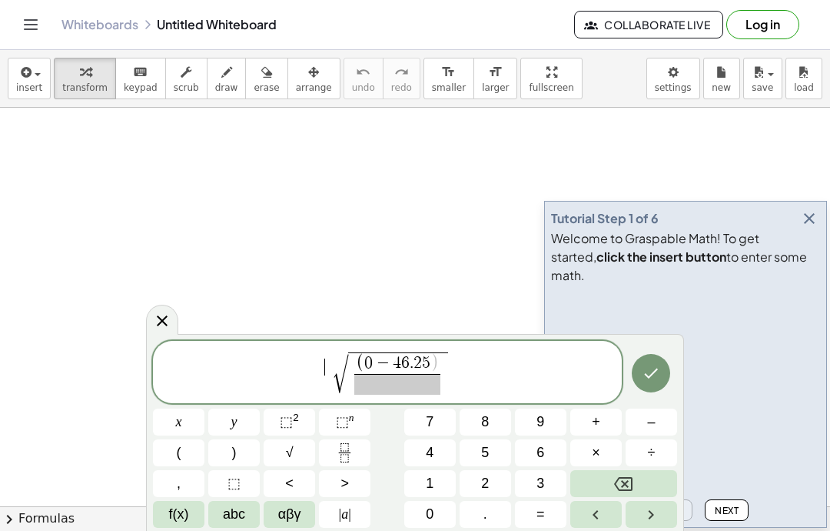
click at [448, 360] on span "√ ( 0 − 4 6 . 2 5 ) ​" at bounding box center [391, 372] width 117 height 43
click at [445, 357] on span "( 0 − 4 6 . 2 5 ) ​ ​" at bounding box center [398, 373] width 100 height 42
click at [450, 353] on span "√ ( 0 − 4 6 . 2 5 ) ​ ​" at bounding box center [391, 372] width 117 height 43
click at [445, 357] on span "( 0 − 4 6 . 2 5 ) ​" at bounding box center [398, 373] width 100 height 42
click at [421, 357] on span "0 − 4 6 . 2 5" at bounding box center [397, 363] width 66 height 17
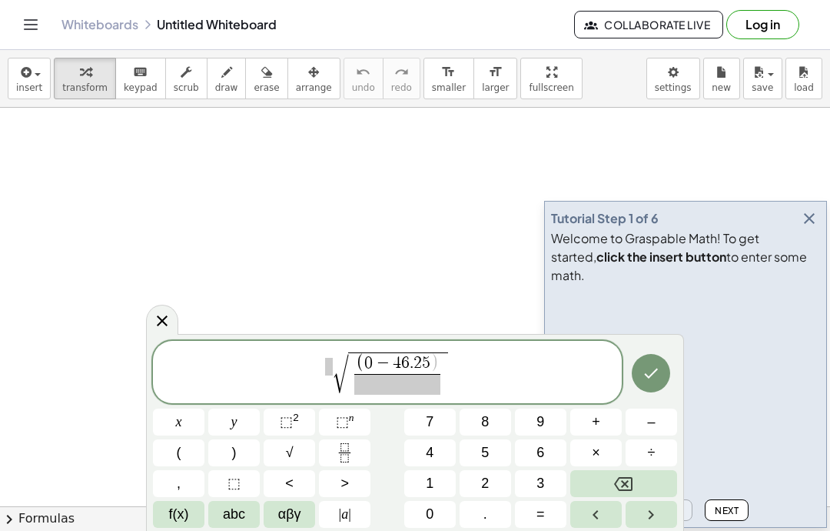
click at [655, 515] on icon "Right arrow" at bounding box center [651, 514] width 18 height 18
click at [653, 507] on icon "Right arrow" at bounding box center [651, 514] width 18 height 18
click at [292, 421] on span "⬚" at bounding box center [286, 421] width 13 height 15
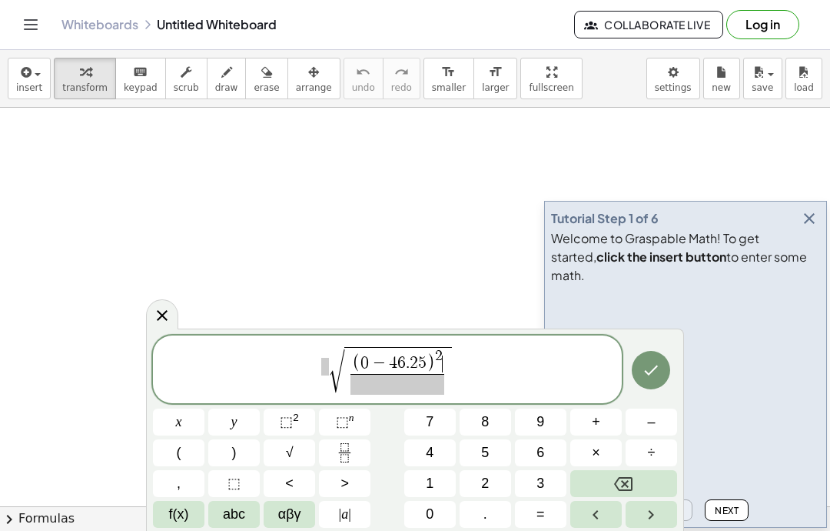
click at [589, 419] on button "+" at bounding box center [597, 421] width 52 height 27
click at [185, 443] on button "(" at bounding box center [179, 452] width 52 height 27
click at [432, 486] on span "1" at bounding box center [430, 483] width 8 height 21
click at [627, 476] on icon "Backspace" at bounding box center [623, 483] width 18 height 18
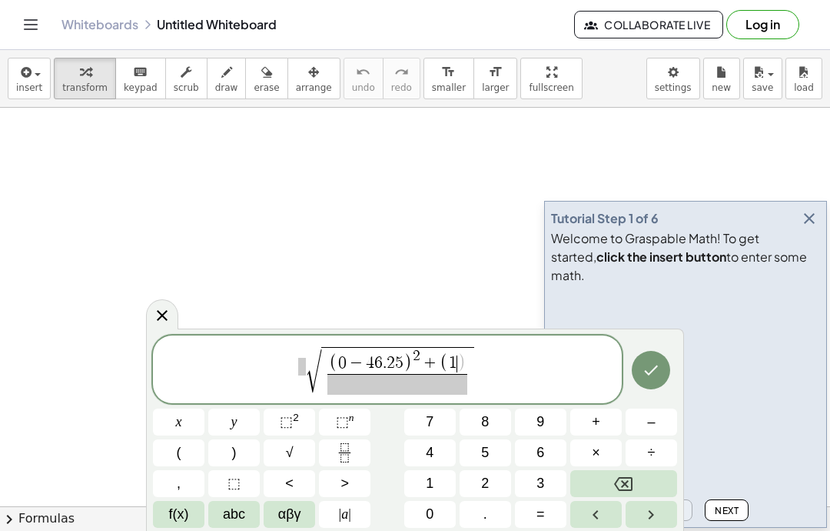
click at [434, 508] on span "0" at bounding box center [430, 514] width 8 height 21
click at [652, 421] on span "–" at bounding box center [651, 421] width 8 height 21
click at [432, 445] on span "4" at bounding box center [430, 452] width 8 height 21
click at [539, 451] on span "6" at bounding box center [541, 452] width 8 height 21
click at [489, 514] on button "." at bounding box center [486, 514] width 52 height 27
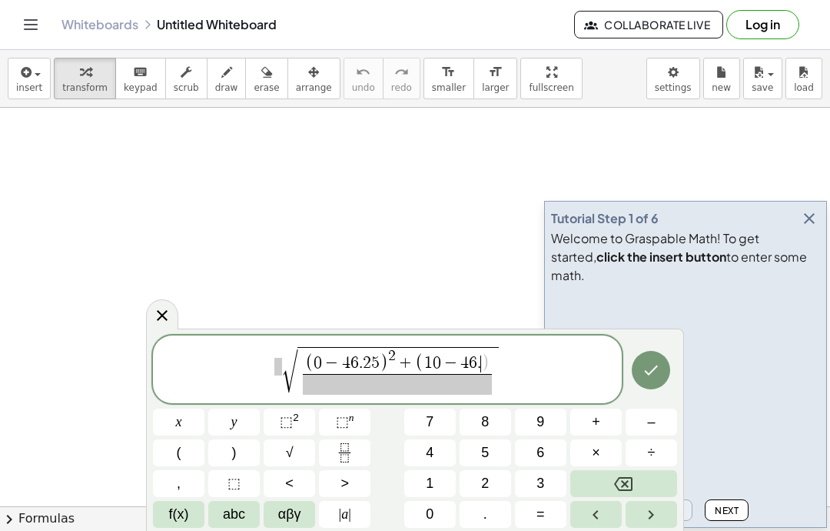
click at [488, 513] on button "." at bounding box center [486, 514] width 52 height 27
click at [485, 447] on span "5" at bounding box center [485, 452] width 8 height 21
click at [637, 476] on button "Backspace" at bounding box center [624, 483] width 107 height 27
click at [636, 475] on button "Backspace" at bounding box center [624, 483] width 107 height 27
click at [490, 482] on button "2" at bounding box center [486, 483] width 52 height 27
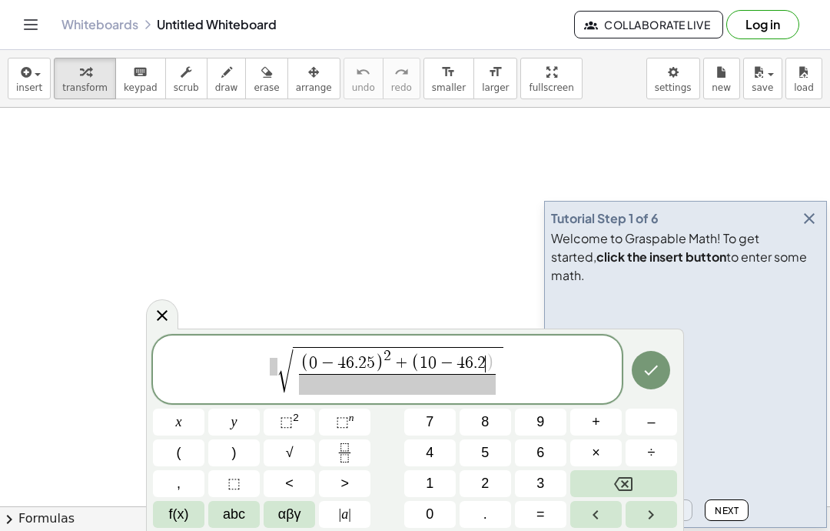
click at [489, 482] on span "2" at bounding box center [485, 483] width 8 height 21
click at [644, 515] on icon "Right arrow" at bounding box center [651, 514] width 18 height 18
click at [302, 417] on button "⬚ 2" at bounding box center [290, 421] width 52 height 27
click at [488, 368] on span ")" at bounding box center [490, 363] width 8 height 19
click at [617, 480] on icon "Backspace" at bounding box center [623, 484] width 18 height 14
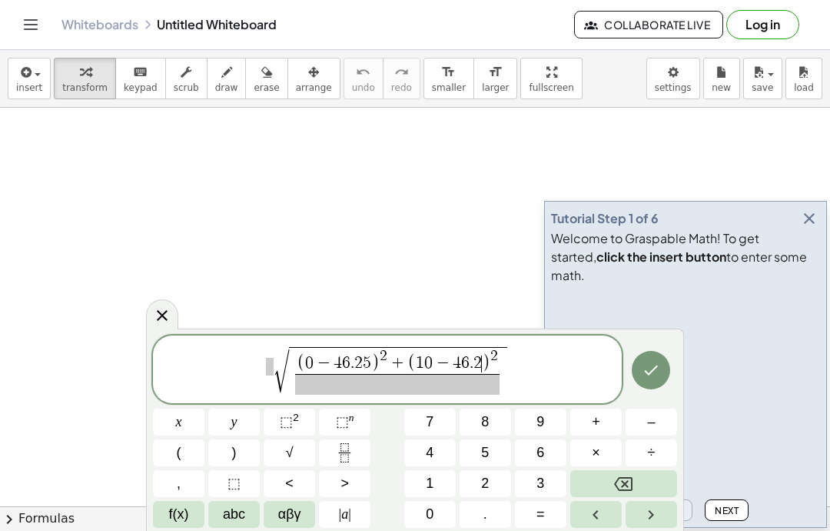
click at [484, 444] on span "5" at bounding box center [485, 452] width 8 height 21
click at [514, 361] on span "√ ( 0 − 4 6 . 2 5 ) 2 + ( 1 0 − 4 6 . 2 5 ​ ) 2 ​" at bounding box center [387, 370] width 469 height 52
click at [502, 366] on span "( 0 − 4 6 . 2 5 ) 2 + ( 1 0 − 4 6 . 2 5 ) 2" at bounding box center [397, 360] width 213 height 25
click at [657, 513] on icon "Right arrow" at bounding box center [651, 514] width 18 height 18
click at [586, 420] on button "+" at bounding box center [597, 421] width 52 height 27
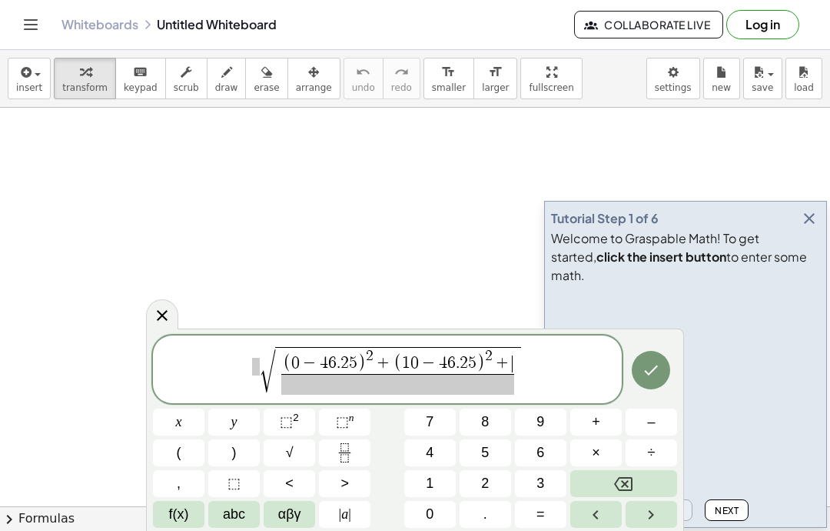
click at [181, 448] on span "(" at bounding box center [179, 452] width 5 height 21
click at [491, 446] on button "5" at bounding box center [486, 452] width 52 height 27
click at [437, 515] on button "0" at bounding box center [430, 514] width 52 height 27
click at [647, 428] on span "–" at bounding box center [651, 421] width 8 height 21
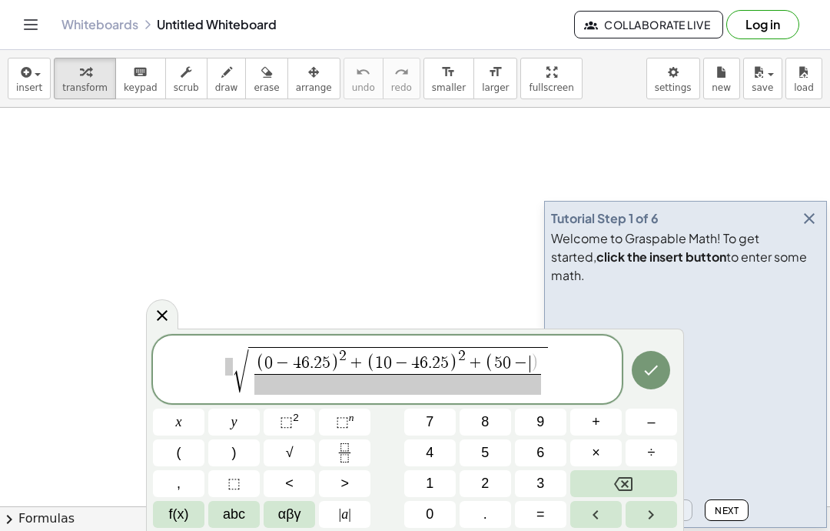
click at [439, 451] on button "4" at bounding box center [430, 452] width 52 height 27
click at [545, 448] on button "6" at bounding box center [541, 452] width 52 height 27
click at [489, 514] on button "." at bounding box center [486, 514] width 52 height 27
click at [498, 474] on button "2" at bounding box center [486, 483] width 52 height 27
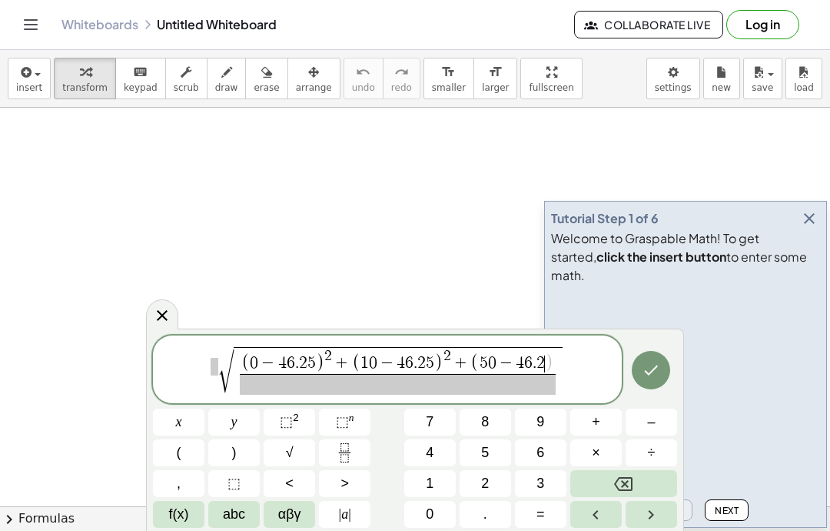
click at [485, 454] on span "5" at bounding box center [485, 452] width 8 height 21
click at [653, 518] on icon "Right arrow" at bounding box center [651, 514] width 18 height 18
click at [296, 409] on button "⬚ 2" at bounding box center [290, 421] width 52 height 27
click at [604, 419] on button "+" at bounding box center [597, 421] width 52 height 27
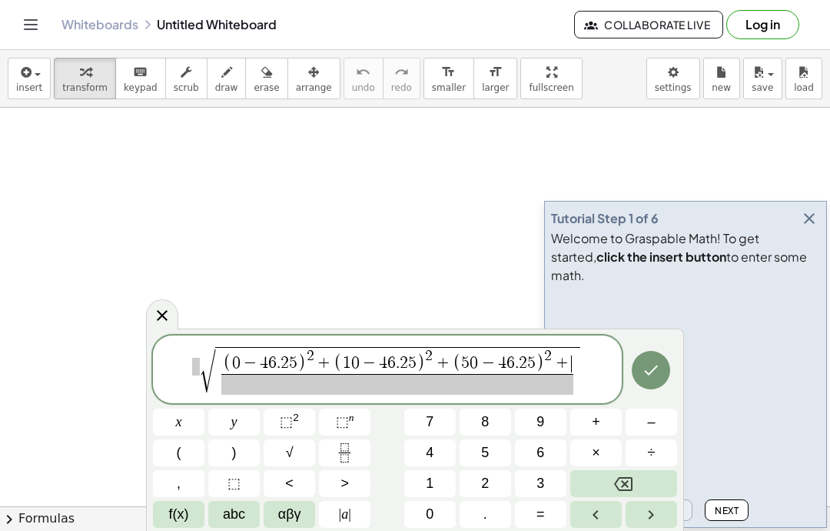
click at [189, 450] on button "(" at bounding box center [179, 452] width 52 height 27
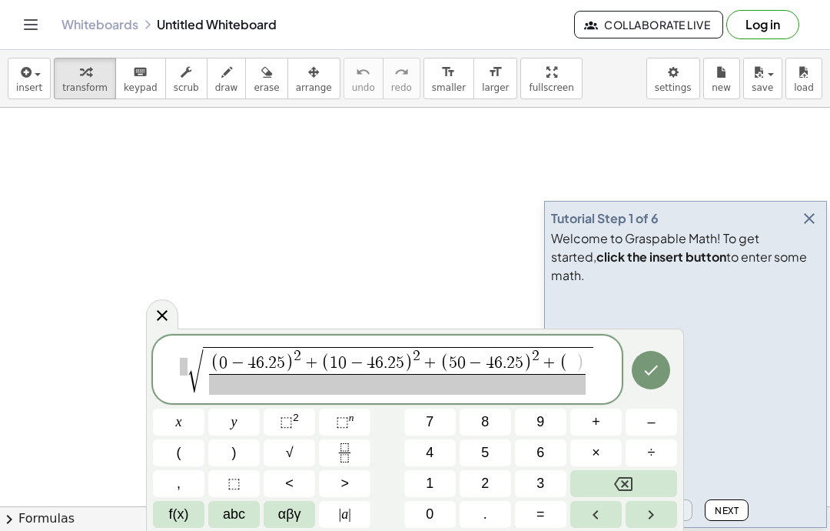
click at [440, 477] on button "1" at bounding box center [430, 483] width 52 height 27
click at [422, 519] on button "0" at bounding box center [430, 514] width 52 height 27
click at [648, 421] on span "–" at bounding box center [651, 421] width 8 height 21
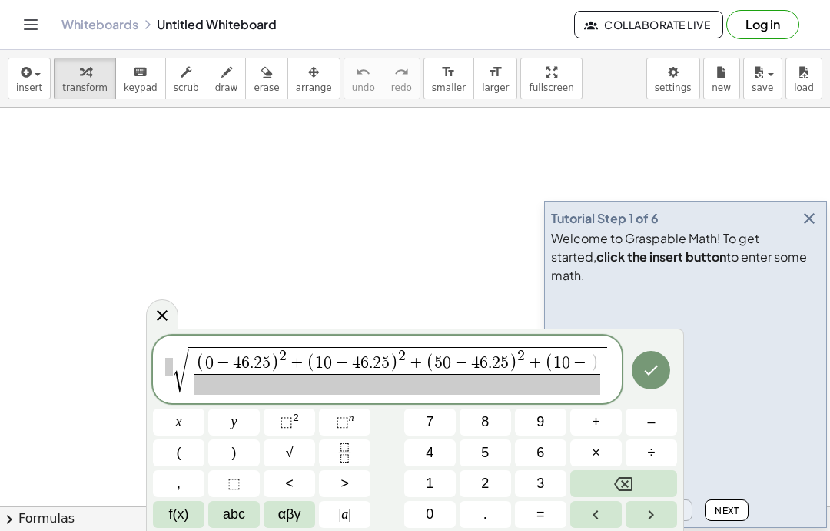
click at [446, 448] on button "4" at bounding box center [430, 452] width 52 height 27
click at [551, 443] on button "6" at bounding box center [541, 452] width 52 height 27
click at [484, 511] on span "." at bounding box center [486, 514] width 4 height 21
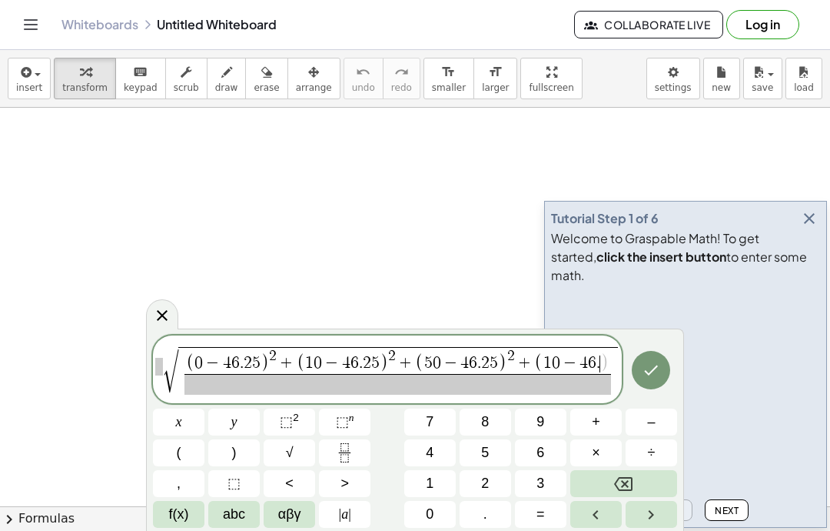
click at [488, 473] on span "2" at bounding box center [485, 483] width 8 height 21
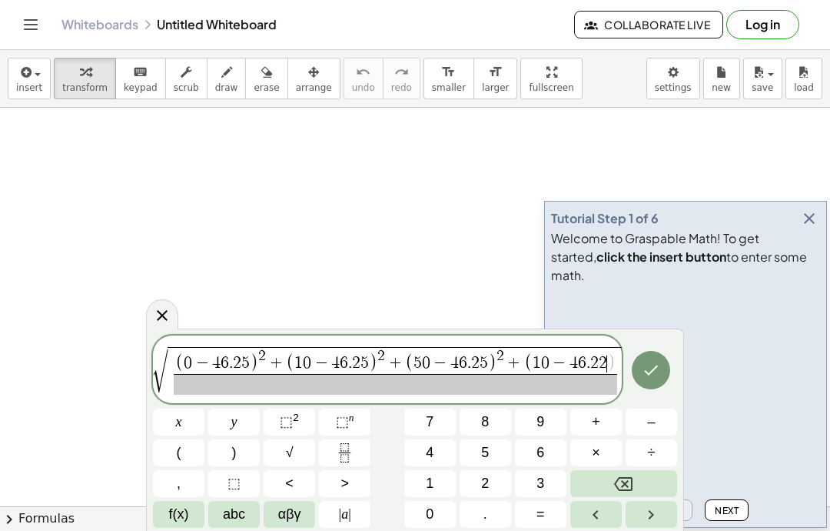
click at [633, 479] on icon "Backspace" at bounding box center [623, 484] width 18 height 14
click at [491, 443] on button "5" at bounding box center [486, 452] width 52 height 27
click at [653, 507] on icon "Right arrow" at bounding box center [651, 514] width 18 height 18
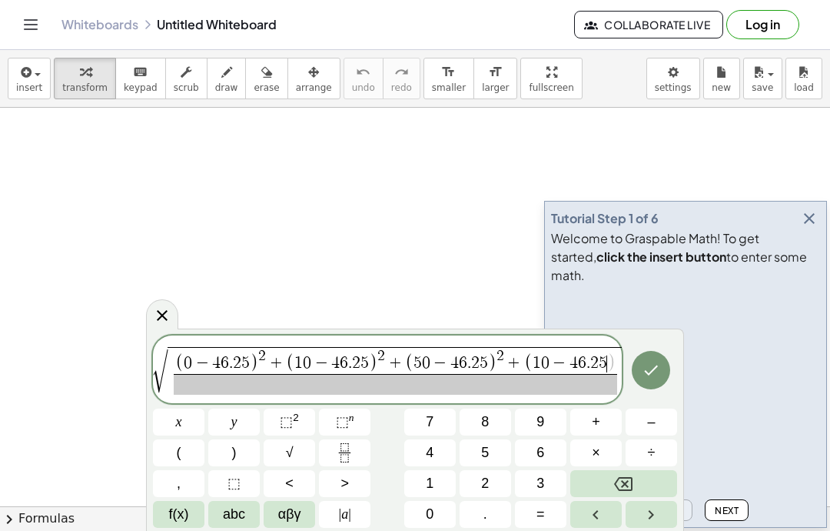
scroll to position [0, 17]
click at [292, 428] on span "⬚" at bounding box center [286, 421] width 13 height 15
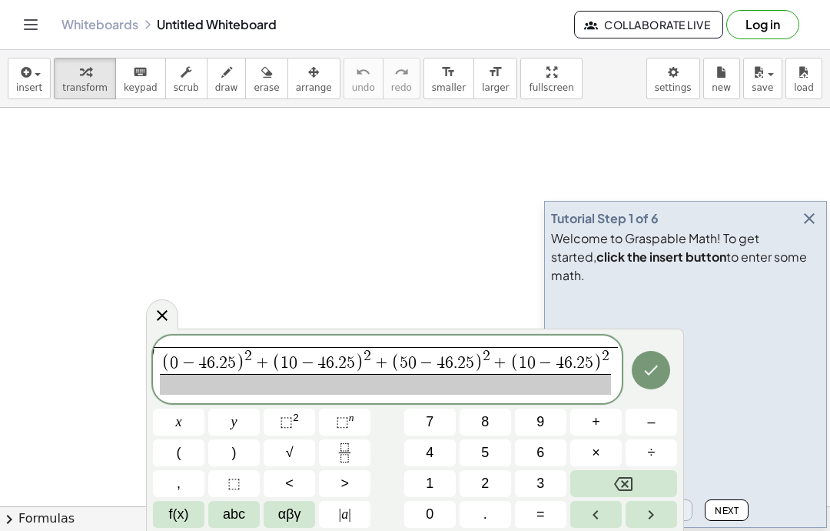
click at [611, 411] on button "+" at bounding box center [597, 421] width 52 height 27
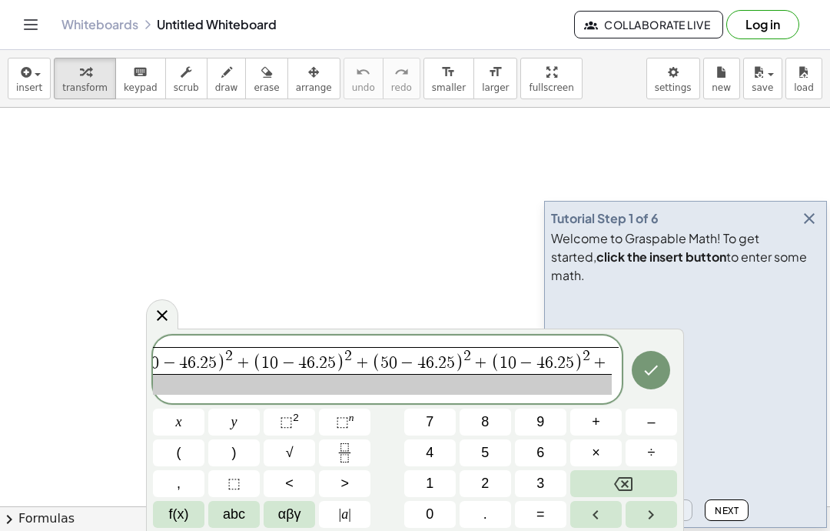
click at [498, 479] on button "2" at bounding box center [486, 483] width 52 height 27
click at [441, 502] on button "0" at bounding box center [430, 514] width 52 height 27
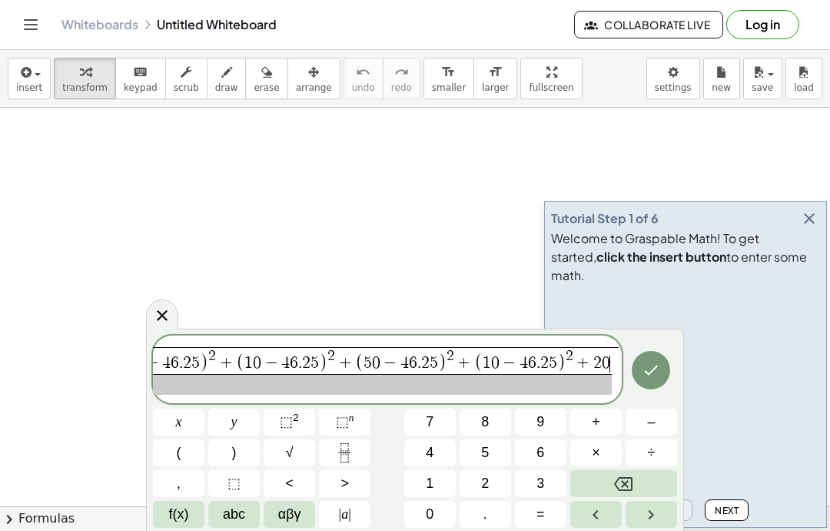
click at [441, 504] on button "0" at bounding box center [430, 514] width 52 height 27
click at [651, 416] on span "–" at bounding box center [651, 421] width 8 height 21
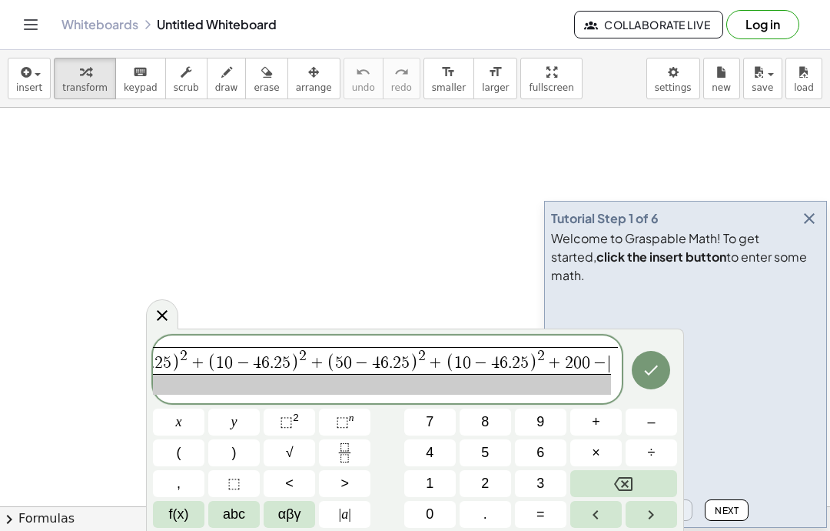
click at [555, 368] on span "+" at bounding box center [555, 363] width 20 height 17
click at [568, 350] on span "( 0 − 4 6 . 2 5 ) 2 + ( 1 0 − 4 6 . 2 5 ) 2 + ( 5 0 − 4 6 . 2 5 ) 2 + ( 1 0 − 4…" at bounding box center [353, 360] width 516 height 25
click at [567, 360] on span "2" at bounding box center [569, 362] width 8 height 17
click at [183, 443] on button "(" at bounding box center [179, 452] width 52 height 27
click at [614, 363] on span "−" at bounding box center [609, 363] width 20 height 17
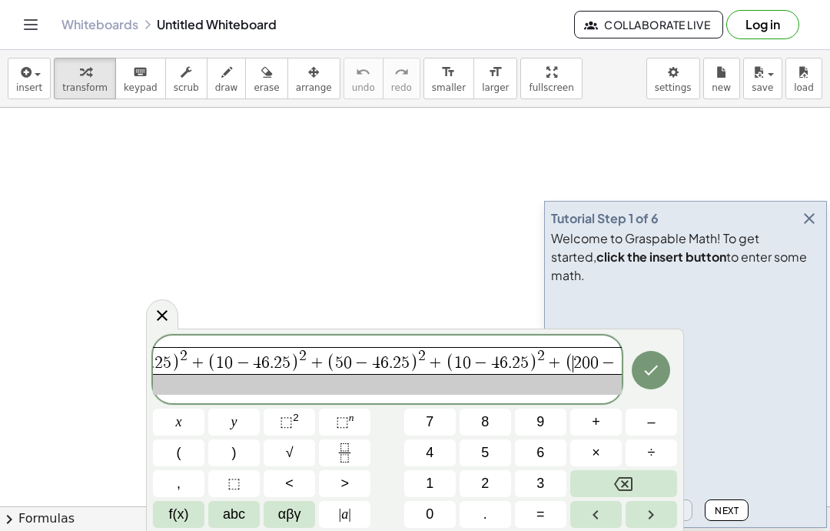
scroll to position [0, 100]
click at [434, 444] on button "4" at bounding box center [430, 452] width 52 height 27
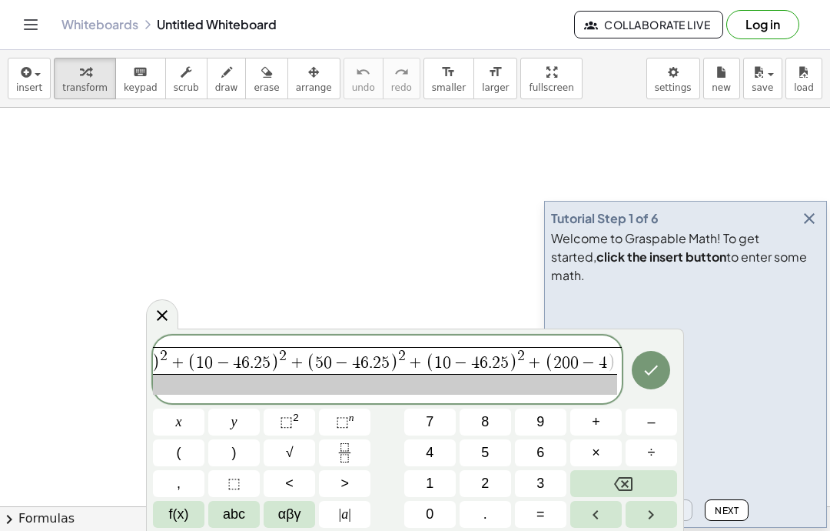
click at [546, 449] on button "6" at bounding box center [541, 452] width 52 height 27
click at [493, 513] on button "." at bounding box center [486, 514] width 52 height 27
click at [498, 481] on button "2" at bounding box center [486, 483] width 52 height 27
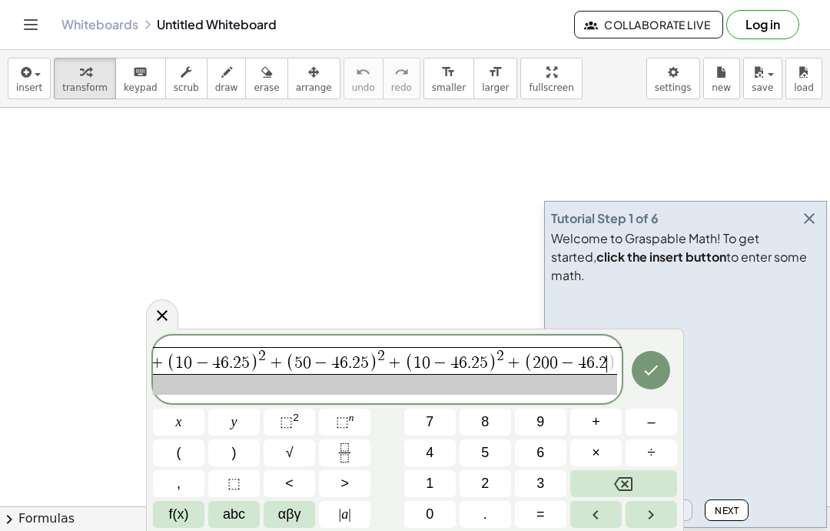
click at [493, 445] on button "5" at bounding box center [486, 452] width 52 height 27
click at [650, 505] on icon "Right arrow" at bounding box center [651, 514] width 18 height 18
click at [298, 423] on sup "2" at bounding box center [296, 417] width 6 height 12
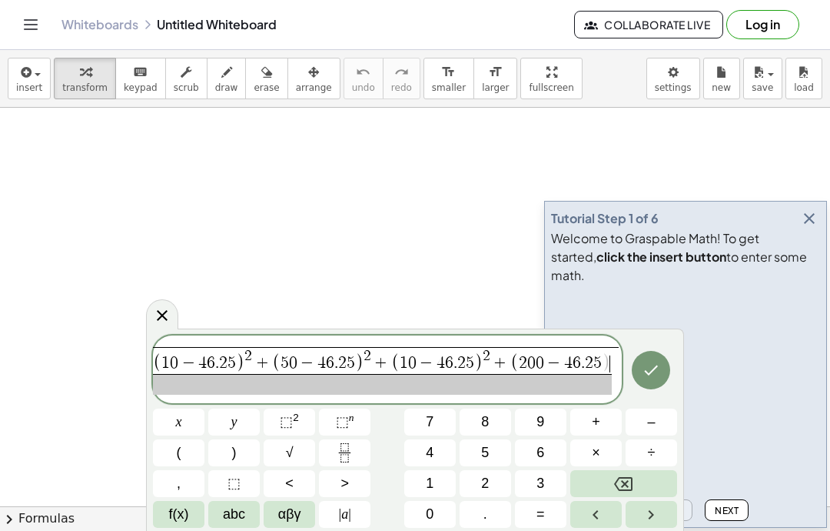
scroll to position [0, 152]
click at [596, 427] on span "+" at bounding box center [596, 421] width 8 height 21
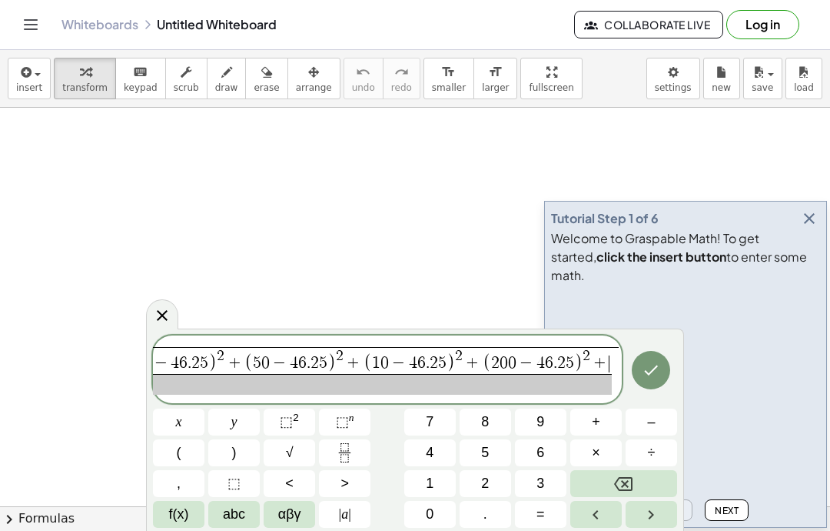
click at [491, 448] on button "5" at bounding box center [486, 452] width 52 height 27
click at [437, 501] on button "0" at bounding box center [430, 514] width 52 height 27
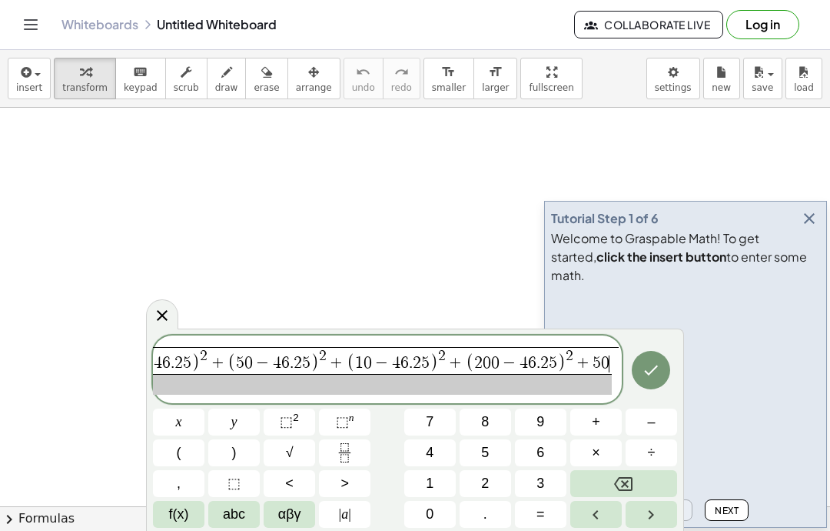
click at [634, 481] on button "Backspace" at bounding box center [624, 483] width 107 height 27
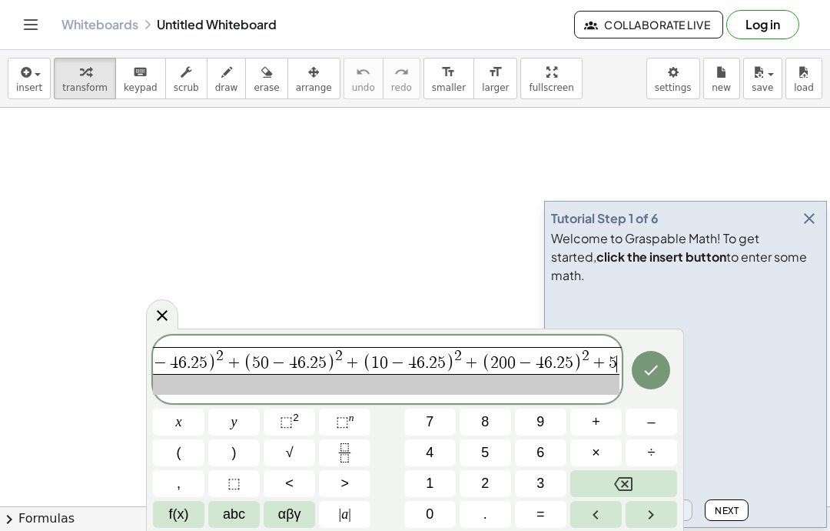
click at [634, 481] on button "Backspace" at bounding box center [624, 483] width 107 height 27
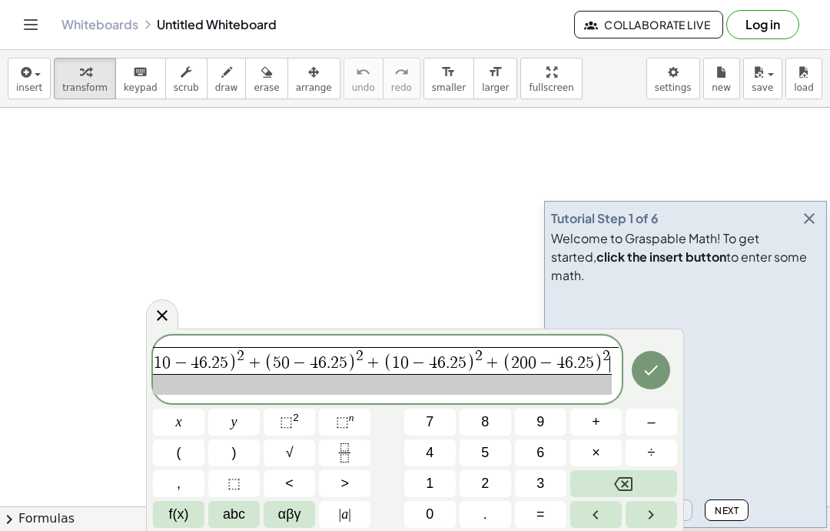
scroll to position [0, 152]
click at [602, 421] on button "+" at bounding box center [597, 421] width 52 height 27
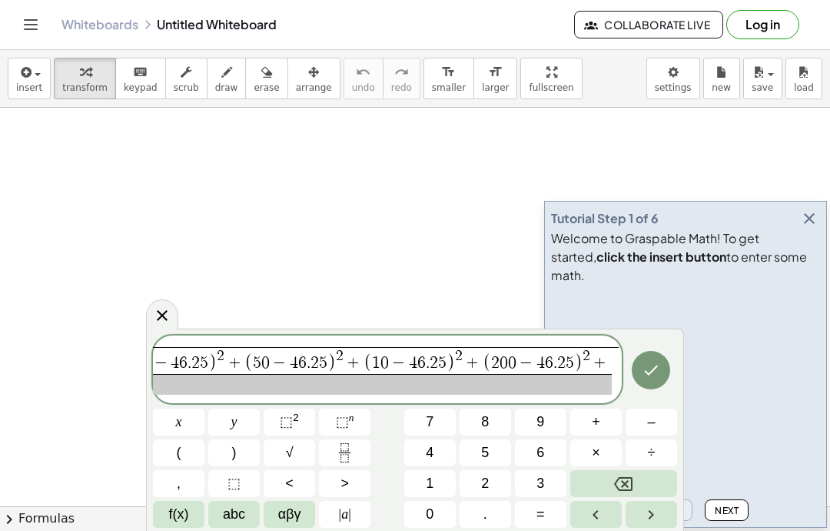
click at [181, 449] on button "(" at bounding box center [179, 452] width 52 height 27
click at [501, 445] on button "5" at bounding box center [486, 452] width 52 height 27
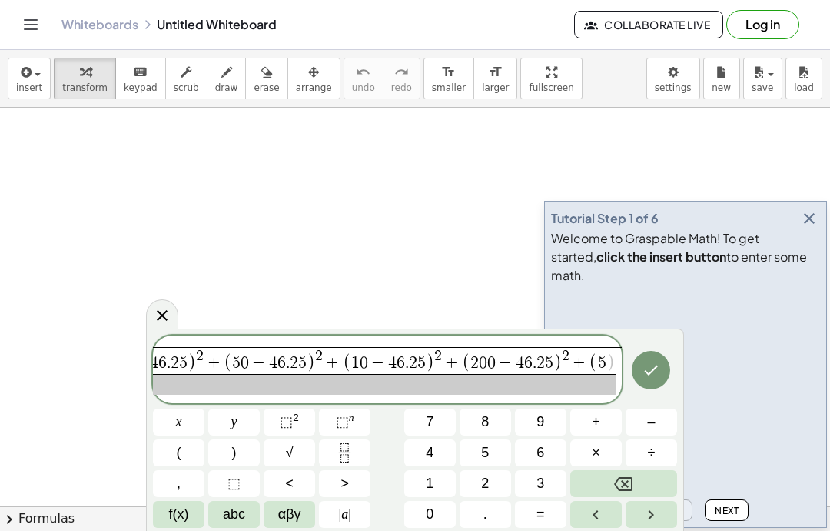
click at [441, 513] on button "0" at bounding box center [430, 514] width 52 height 27
click at [651, 422] on span "–" at bounding box center [651, 421] width 8 height 21
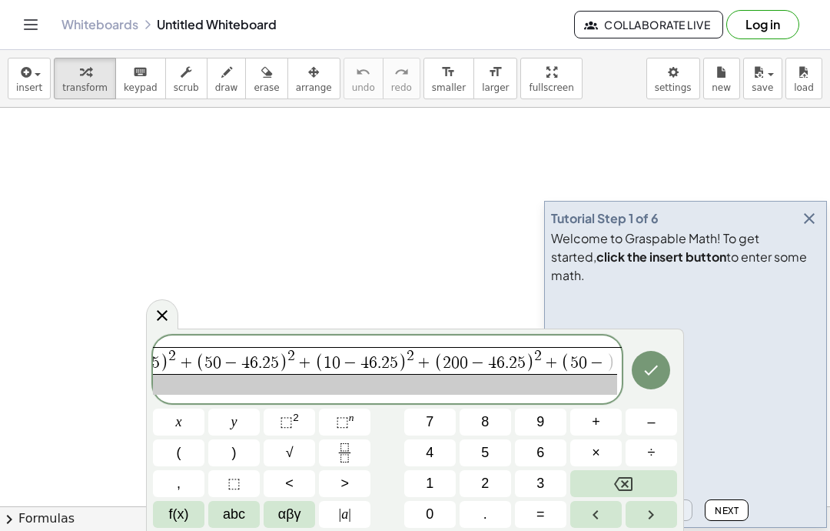
click at [431, 443] on span "4" at bounding box center [430, 452] width 8 height 21
click at [544, 447] on span "6" at bounding box center [541, 452] width 8 height 21
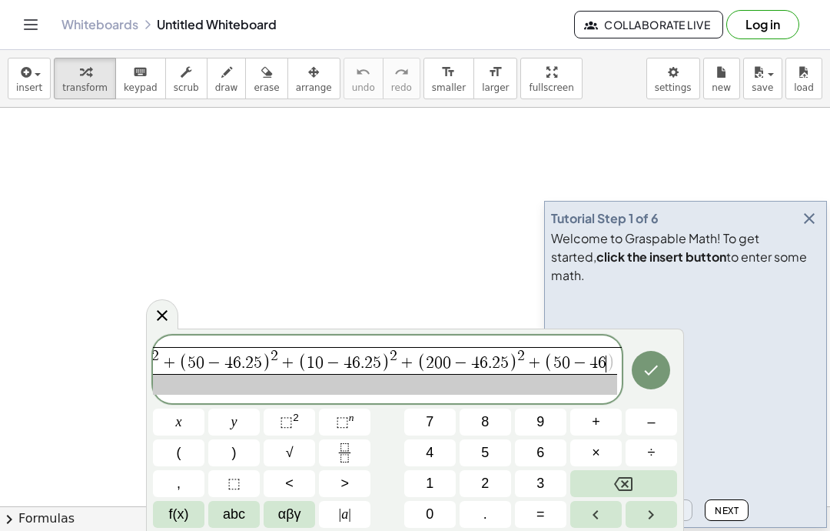
click at [492, 514] on button "." at bounding box center [486, 514] width 52 height 27
click at [491, 514] on button "." at bounding box center [486, 514] width 52 height 27
click at [491, 457] on button "5" at bounding box center [486, 452] width 52 height 27
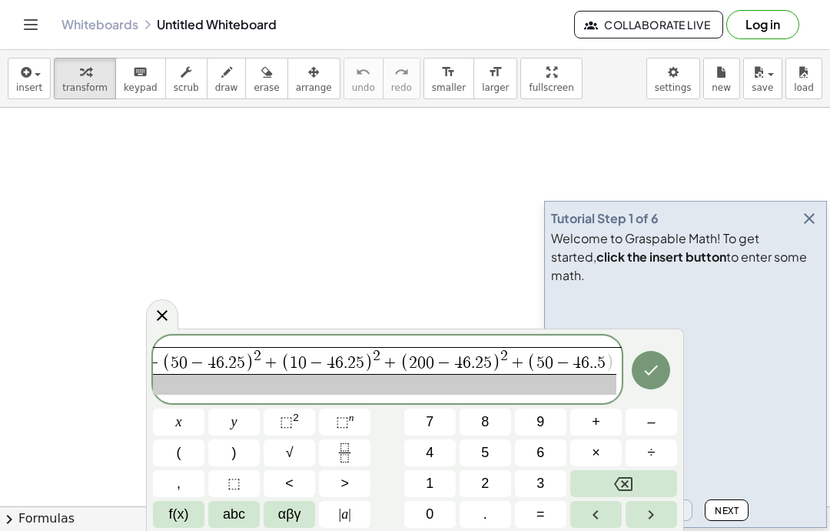
click at [630, 479] on icon "Backspace" at bounding box center [623, 483] width 18 height 18
click at [629, 478] on icon "Backspace" at bounding box center [623, 483] width 18 height 18
click at [487, 464] on button "5" at bounding box center [486, 452] width 52 height 27
click at [635, 479] on button "Backspace" at bounding box center [624, 483] width 107 height 27
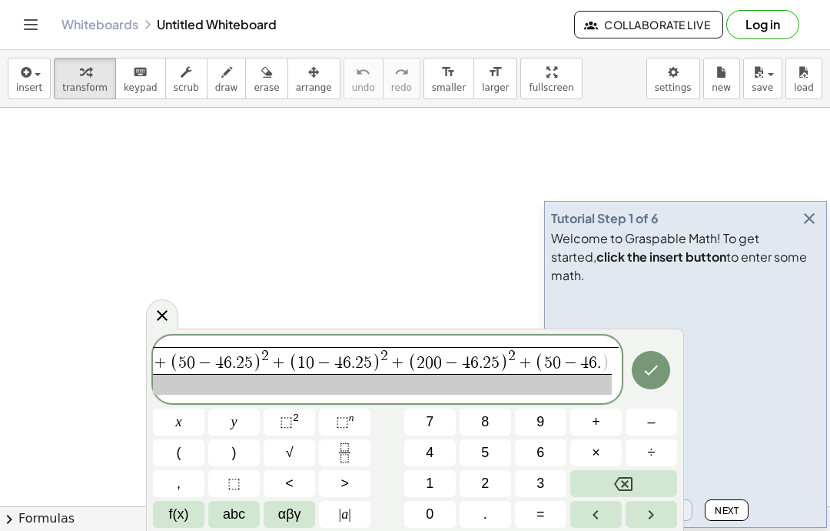
click at [492, 472] on button "2" at bounding box center [486, 483] width 52 height 27
click at [636, 479] on button "Backspace" at bounding box center [624, 483] width 107 height 27
click at [491, 444] on button "5" at bounding box center [486, 452] width 52 height 27
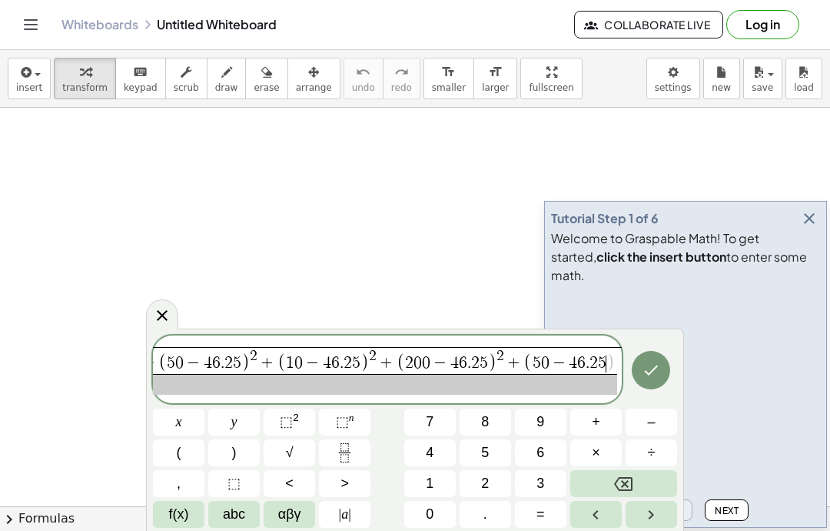
click at [655, 518] on icon "Right arrow" at bounding box center [651, 514] width 18 height 18
click at [300, 415] on button "⬚ 2" at bounding box center [290, 421] width 52 height 27
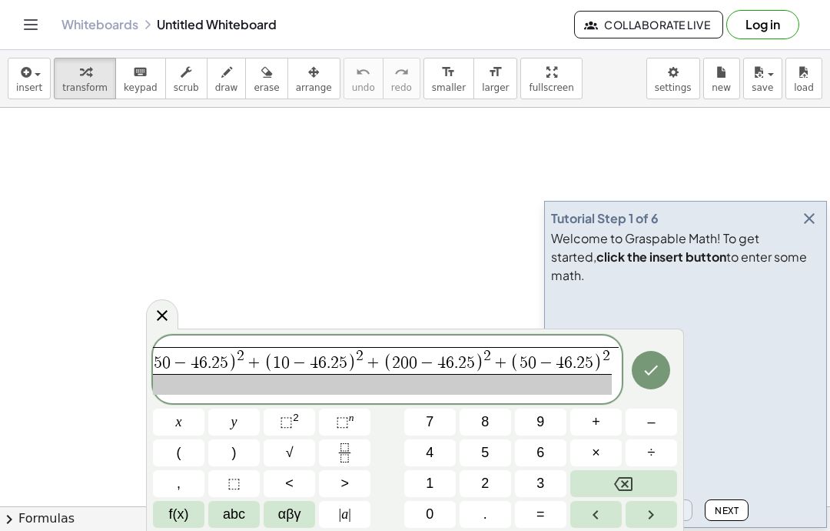
click at [607, 428] on button "+" at bounding box center [597, 421] width 52 height 27
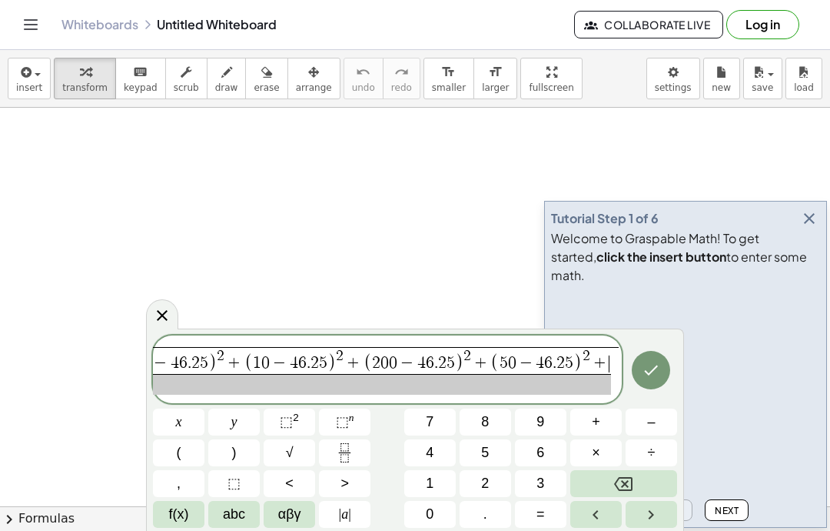
click at [182, 450] on button "(" at bounding box center [179, 452] width 52 height 27
click at [431, 515] on span "0" at bounding box center [430, 514] width 8 height 21
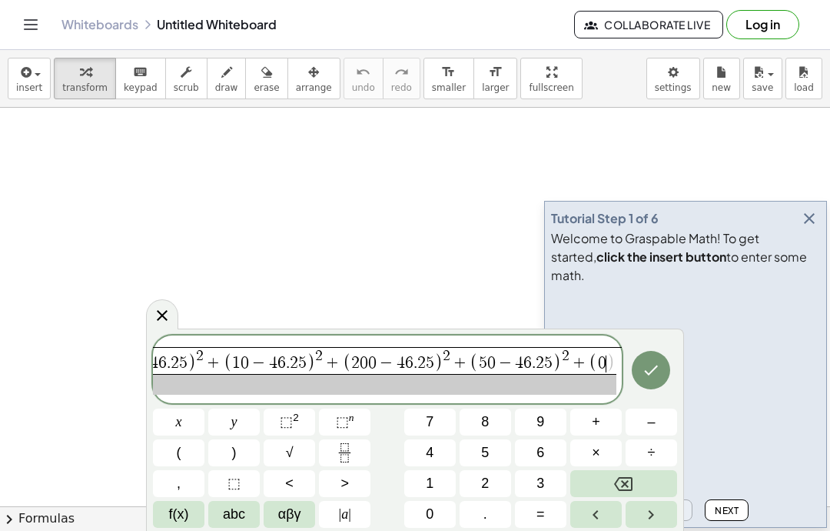
click at [648, 418] on span "–" at bounding box center [651, 421] width 8 height 21
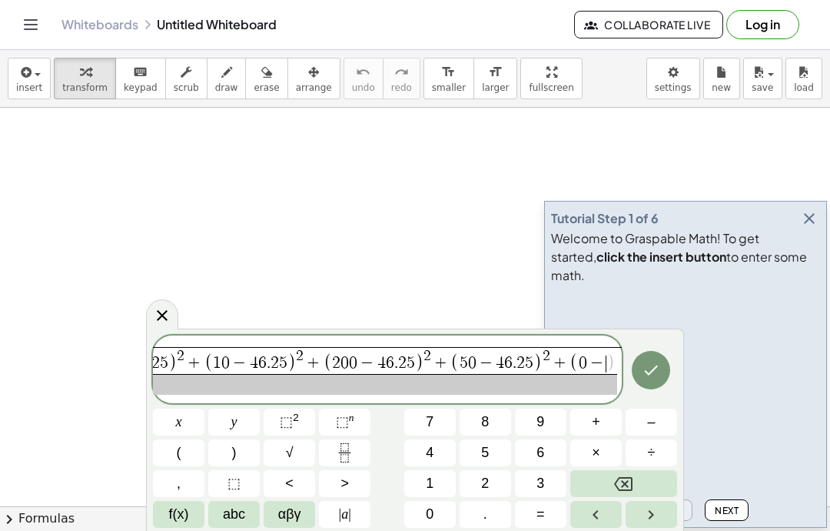
click at [550, 447] on button "6" at bounding box center [541, 452] width 52 height 27
click at [624, 481] on icon "Backspace" at bounding box center [623, 484] width 18 height 14
click at [440, 446] on button "4" at bounding box center [430, 452] width 52 height 27
click at [541, 448] on span "6" at bounding box center [541, 452] width 8 height 21
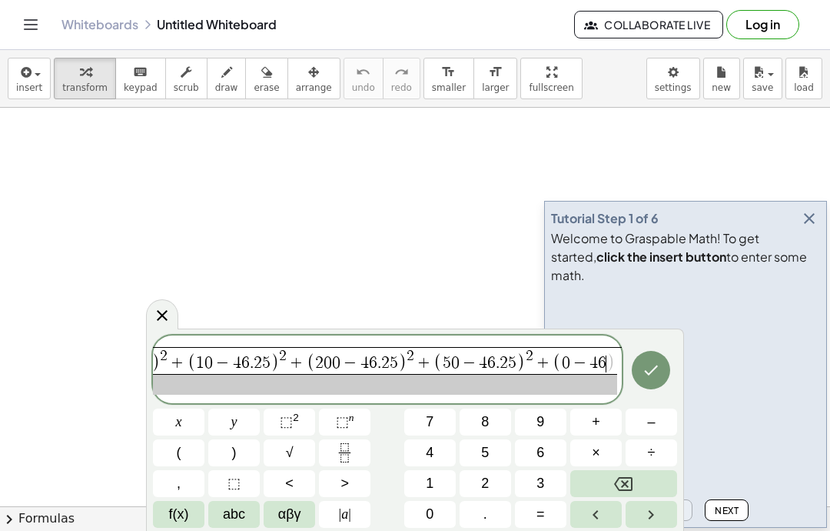
click at [492, 514] on button "." at bounding box center [486, 514] width 52 height 27
click at [496, 483] on button "2" at bounding box center [486, 483] width 52 height 27
click at [494, 451] on button "5" at bounding box center [486, 452] width 52 height 27
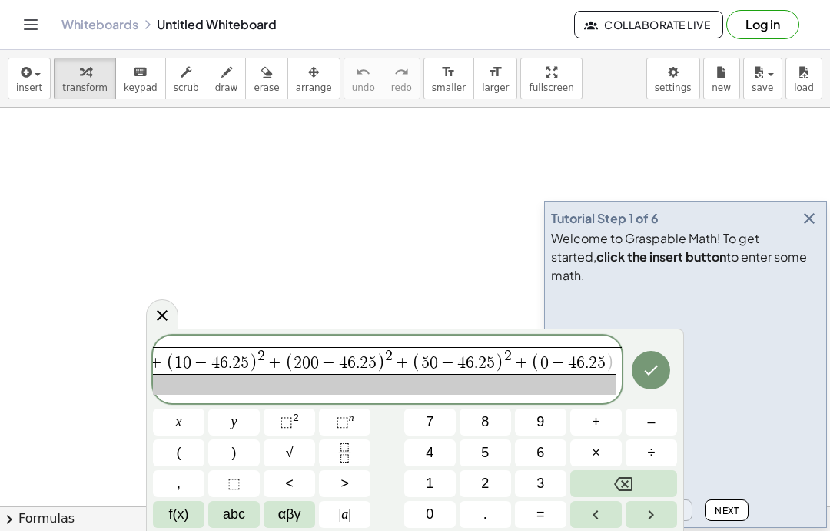
click at [664, 521] on button "Right arrow" at bounding box center [652, 514] width 52 height 27
click at [303, 418] on button "⬚ 2" at bounding box center [290, 421] width 52 height 27
click at [596, 421] on span "+" at bounding box center [596, 421] width 8 height 21
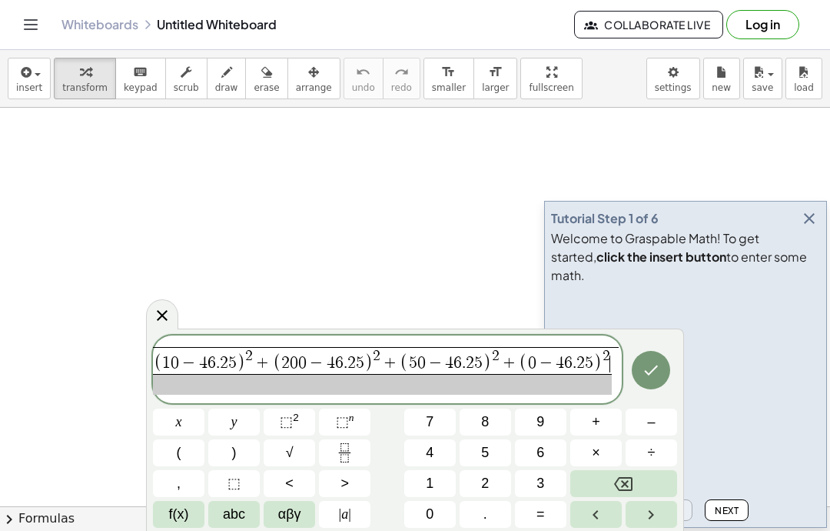
scroll to position [0, 402]
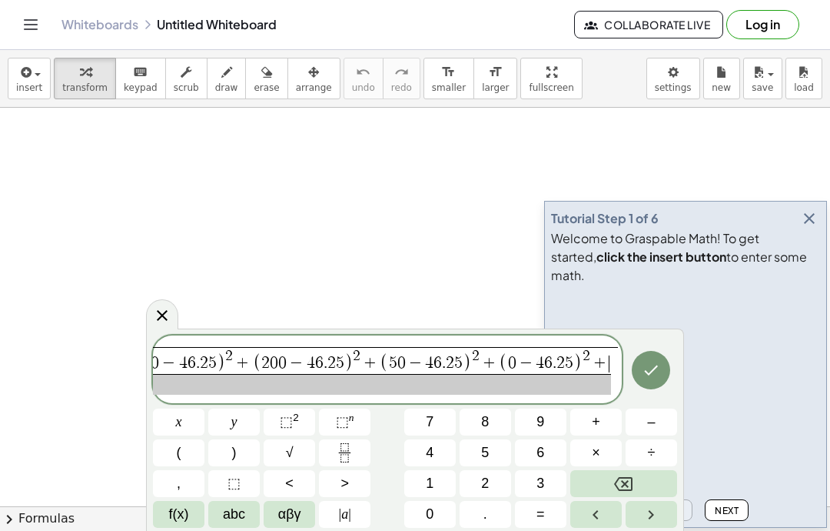
click at [485, 454] on span "5" at bounding box center [485, 452] width 8 height 21
click at [431, 504] on span "0" at bounding box center [430, 514] width 8 height 21
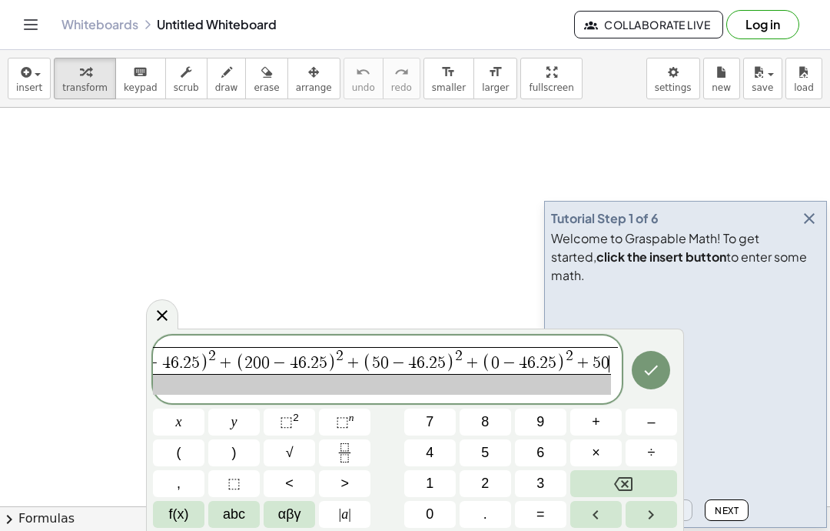
click at [631, 479] on icon "Backspace" at bounding box center [623, 483] width 18 height 18
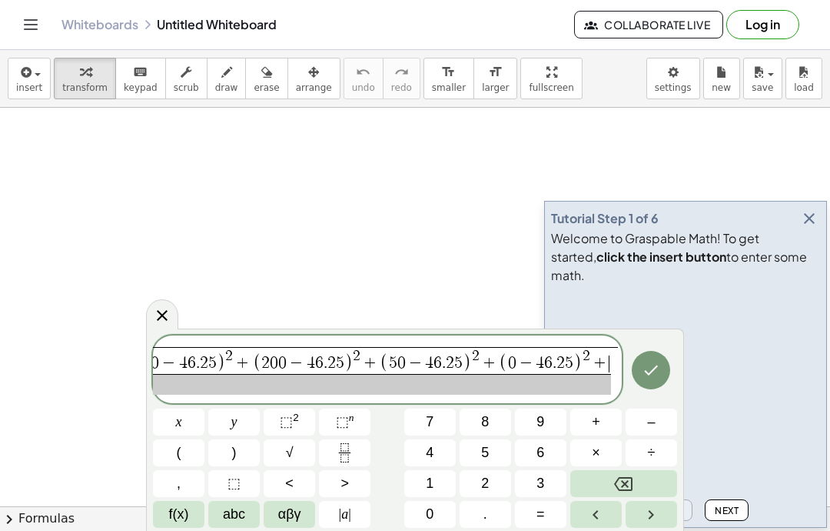
scroll to position [0, 402]
click at [181, 455] on span "(" at bounding box center [179, 452] width 5 height 21
click at [495, 444] on button "5" at bounding box center [486, 452] width 52 height 27
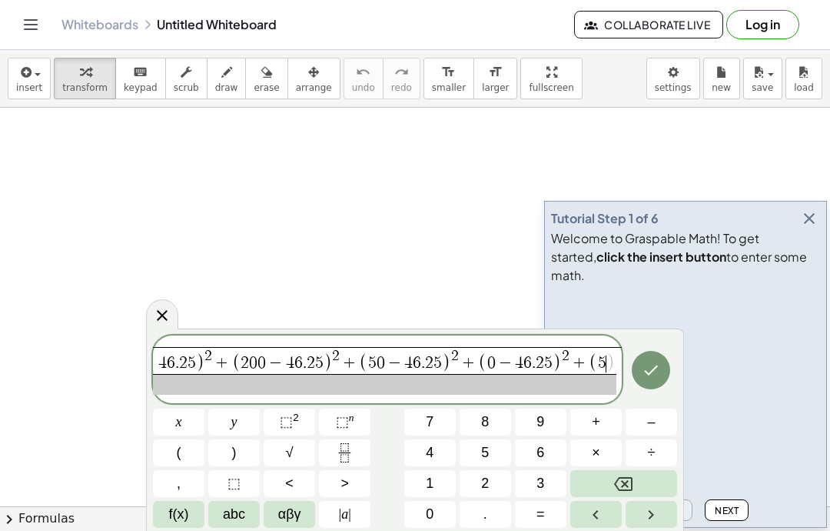
click at [441, 503] on button "0" at bounding box center [430, 514] width 52 height 27
click at [653, 418] on span "–" at bounding box center [651, 421] width 8 height 21
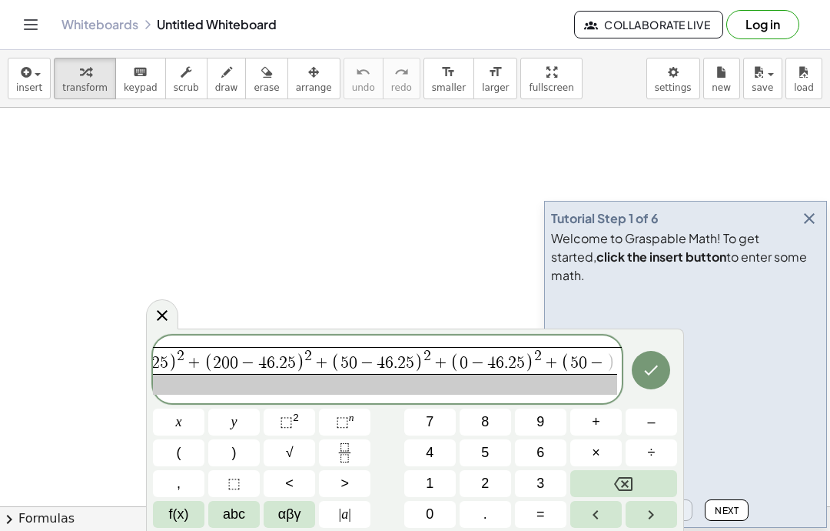
click at [439, 452] on button "4" at bounding box center [430, 452] width 52 height 27
click at [542, 441] on button "6" at bounding box center [541, 452] width 52 height 27
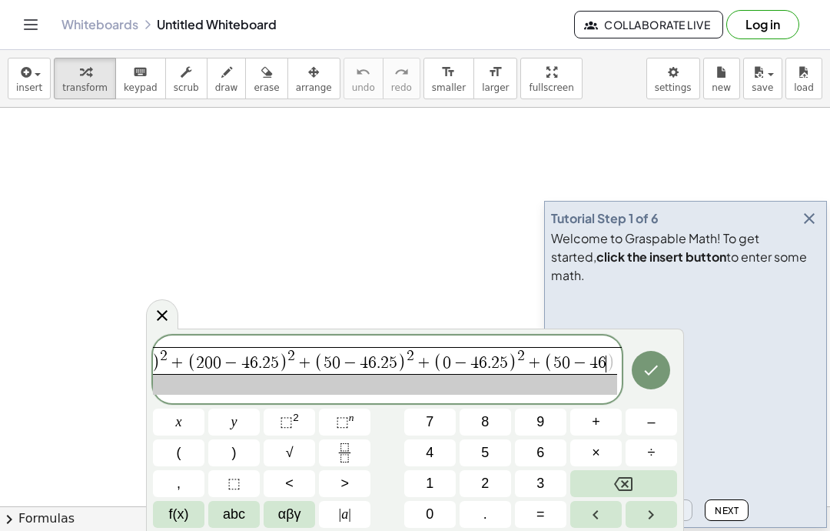
click at [488, 507] on button "." at bounding box center [486, 514] width 52 height 27
click at [488, 451] on span "5" at bounding box center [485, 452] width 8 height 21
click at [635, 503] on button "Right arrow" at bounding box center [652, 514] width 52 height 27
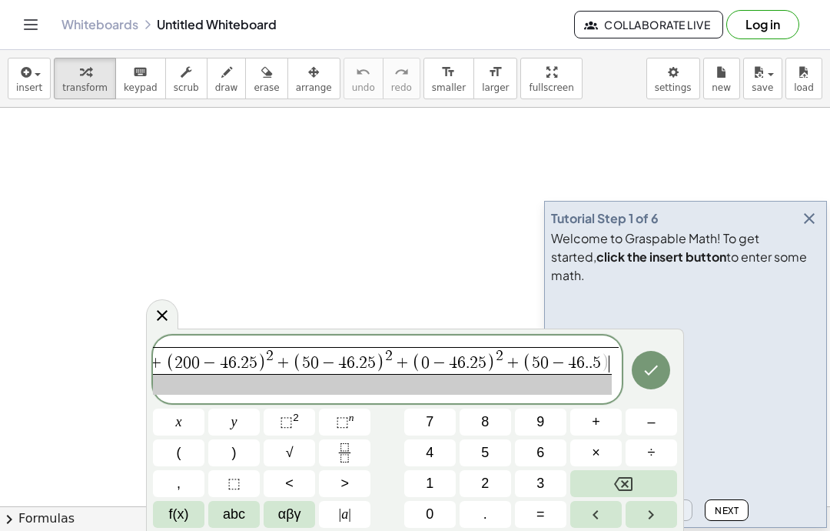
click at [634, 503] on button "Right arrow" at bounding box center [652, 514] width 52 height 27
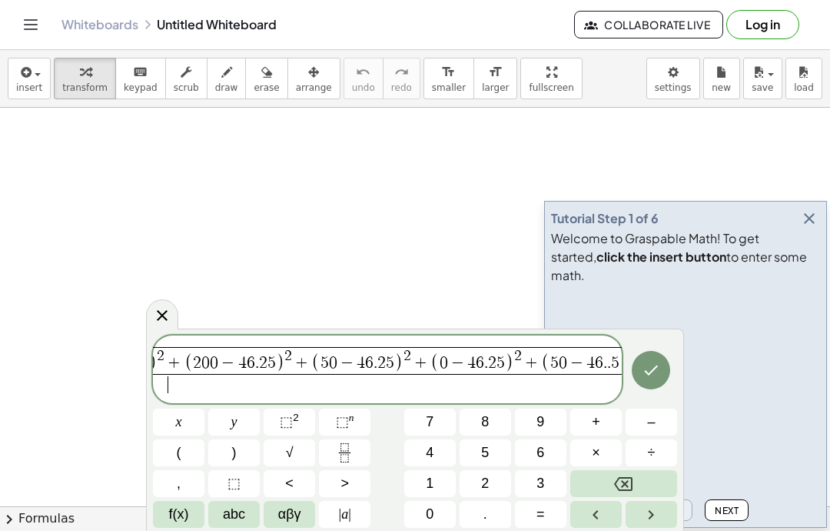
click at [629, 485] on icon "Backspace" at bounding box center [623, 483] width 18 height 18
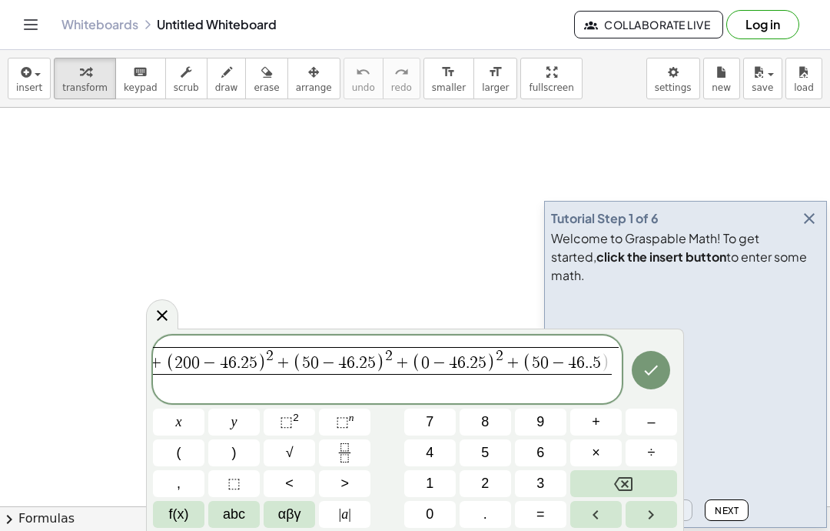
click at [628, 484] on icon "Backspace" at bounding box center [623, 483] width 18 height 18
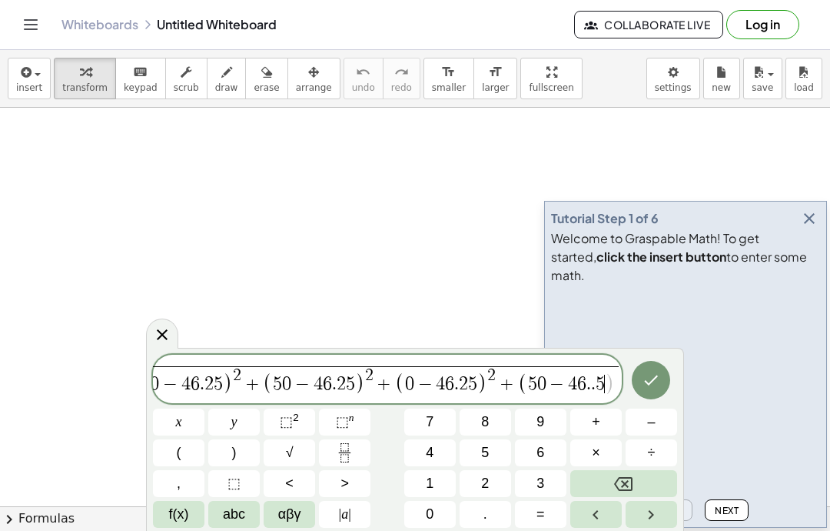
click at [620, 486] on icon "Backspace" at bounding box center [623, 483] width 18 height 18
click at [619, 486] on icon "Backspace" at bounding box center [623, 483] width 18 height 18
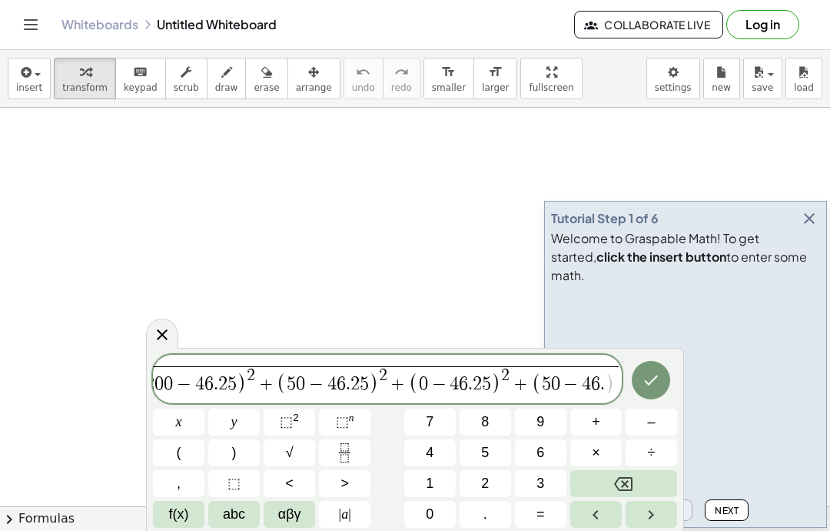
click at [491, 479] on button "2" at bounding box center [486, 483] width 52 height 27
click at [491, 444] on button "5" at bounding box center [486, 452] width 52 height 27
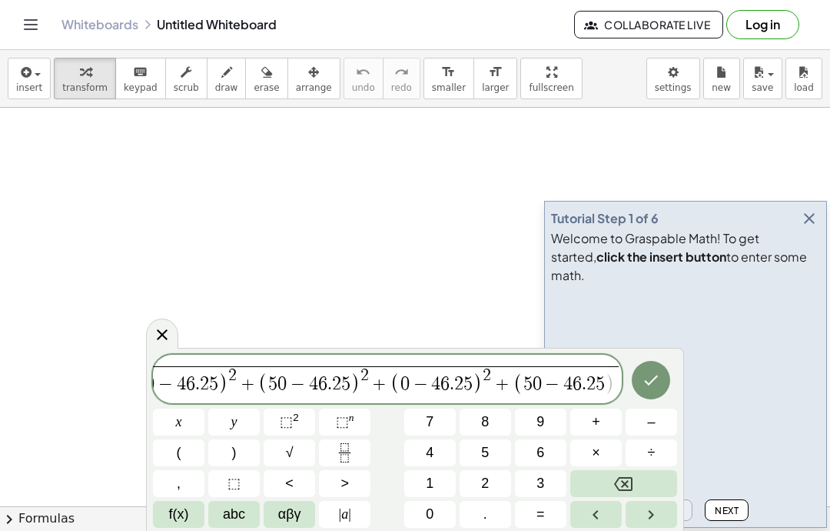
click at [651, 514] on icon "Right arrow" at bounding box center [651, 514] width 18 height 18
click at [290, 414] on span "⬚" at bounding box center [286, 421] width 13 height 15
click at [412, 381] on span "−" at bounding box center [412, 383] width 22 height 18
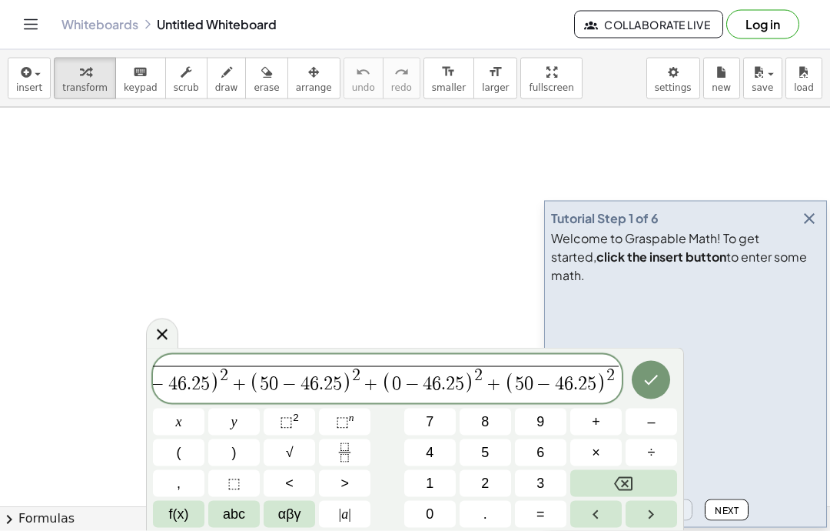
scroll to position [34, 0]
click at [468, 391] on span ")" at bounding box center [470, 383] width 10 height 22
click at [567, 386] on span "6" at bounding box center [568, 383] width 9 height 18
click at [650, 381] on icon "Done" at bounding box center [651, 380] width 18 height 18
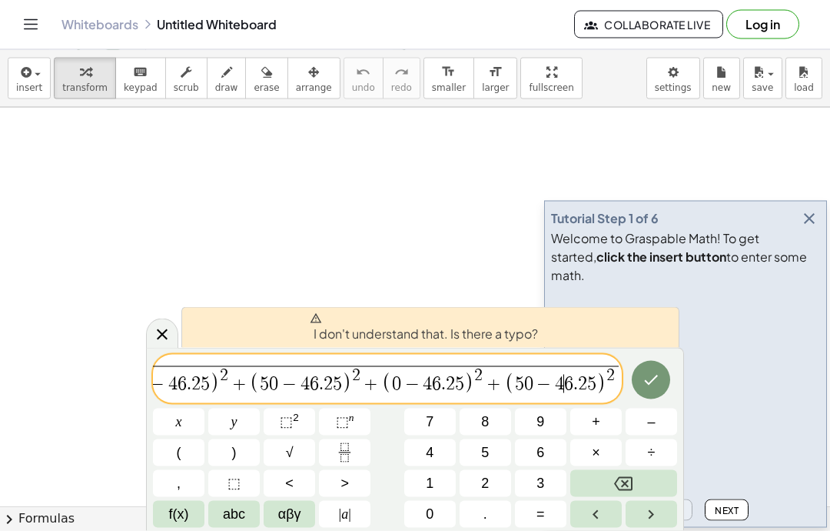
scroll to position [0, 0]
click at [652, 385] on icon "Done" at bounding box center [651, 380] width 18 height 18
click at [671, 383] on button "Done" at bounding box center [651, 380] width 38 height 38
click at [652, 377] on icon "Done" at bounding box center [651, 380] width 18 height 18
click at [652, 376] on icon "Done" at bounding box center [651, 380] width 18 height 18
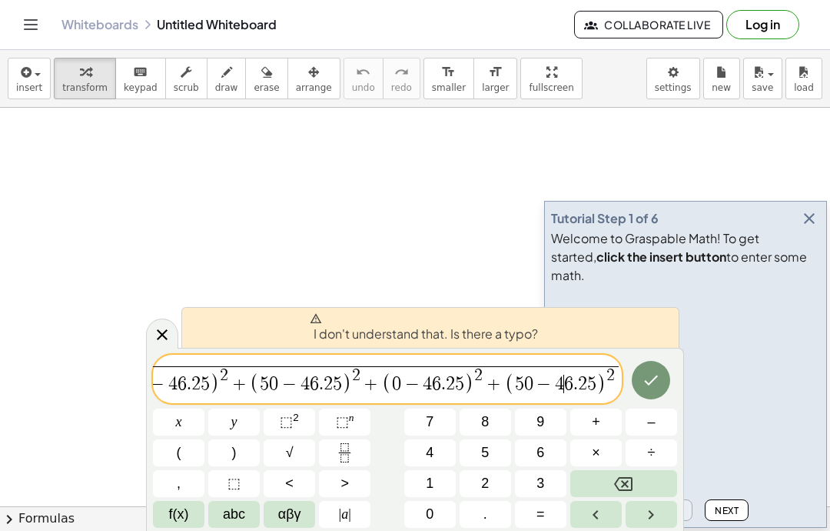
click at [658, 371] on icon "Done" at bounding box center [651, 380] width 18 height 18
click at [782, 406] on video at bounding box center [666, 348] width 231 height 115
